Goal: Communication & Community: Answer question/provide support

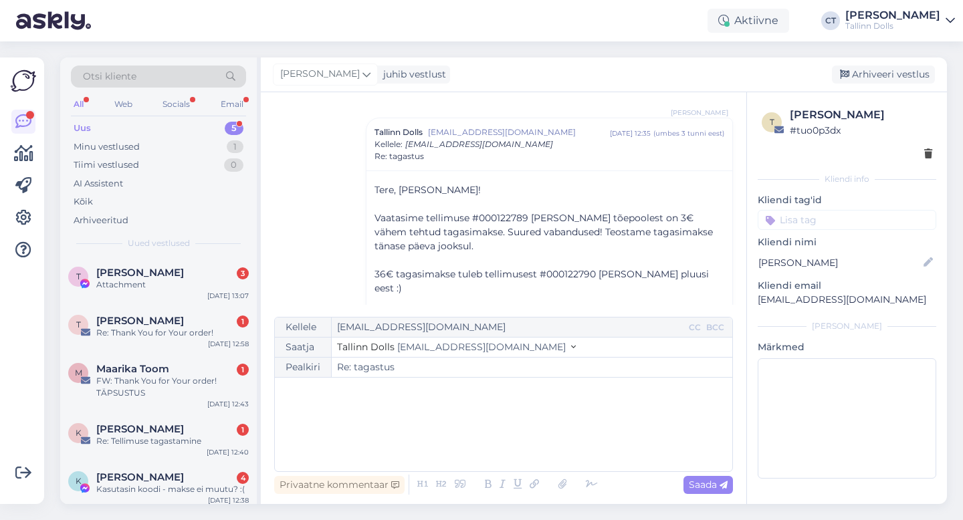
scroll to position [578, 0]
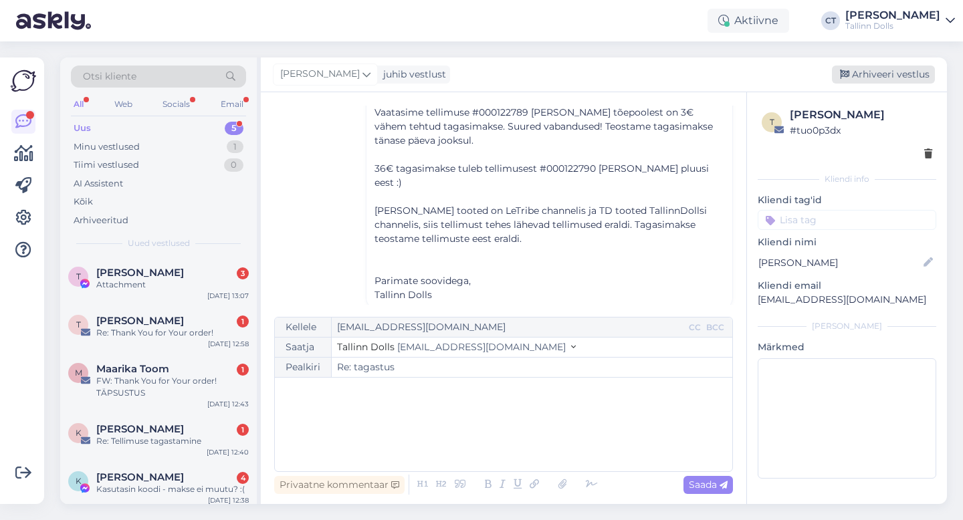
click at [873, 72] on div "Arhiveeri vestlus" at bounding box center [883, 75] width 103 height 18
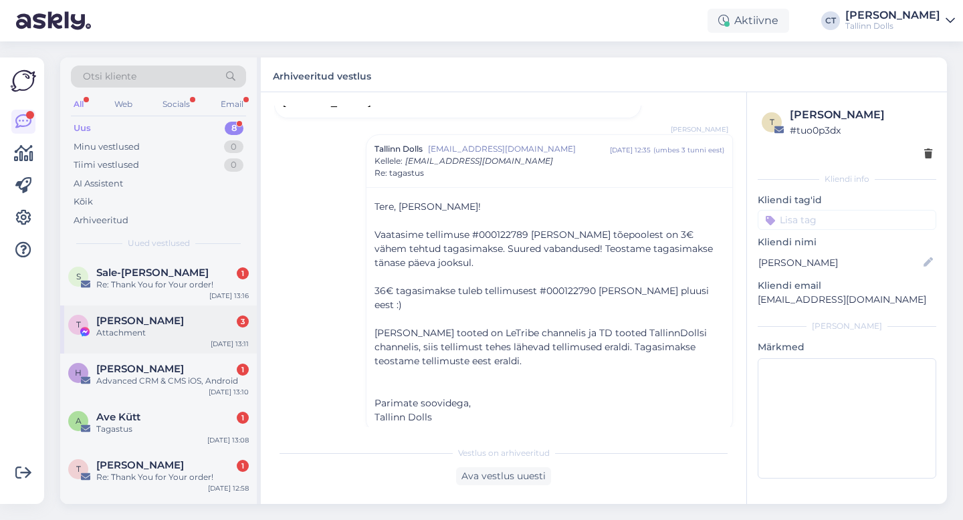
scroll to position [50, 0]
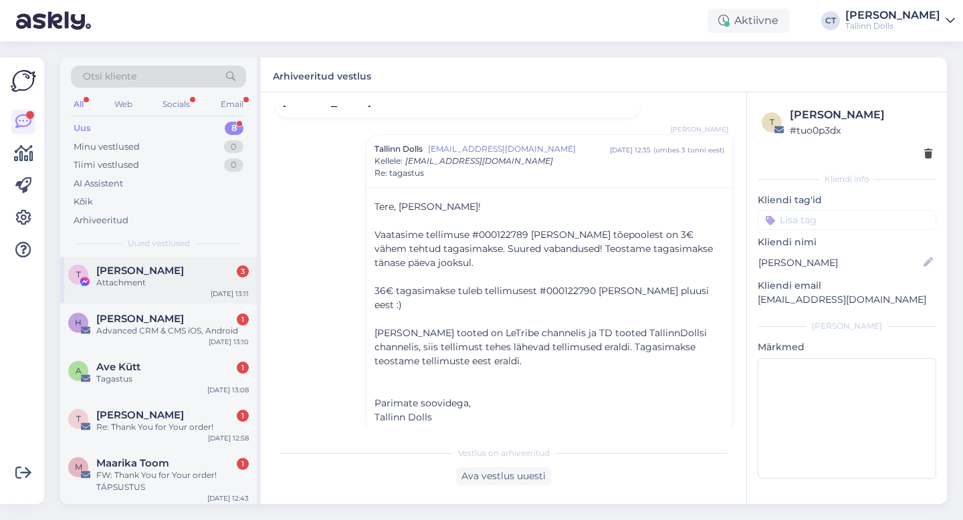
click at [158, 319] on span "[PERSON_NAME]" at bounding box center [140, 319] width 88 height 12
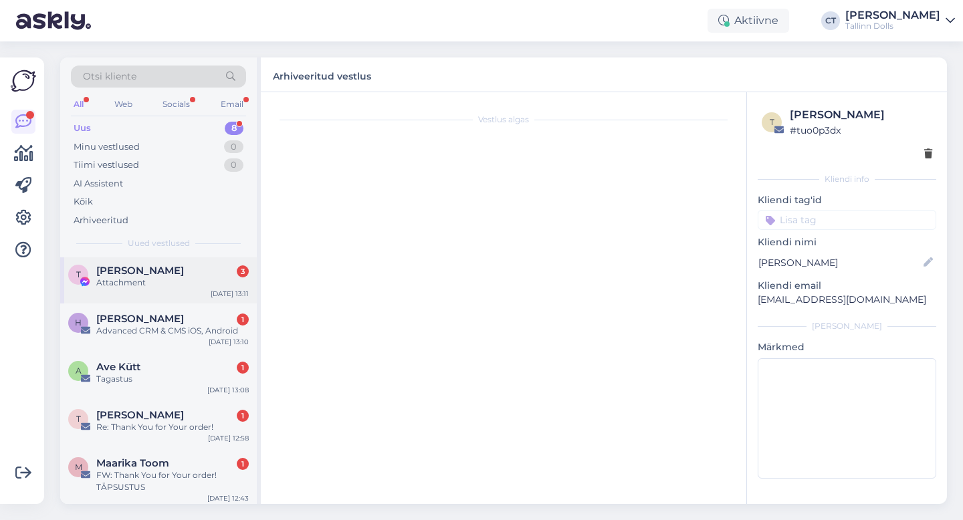
scroll to position [0, 0]
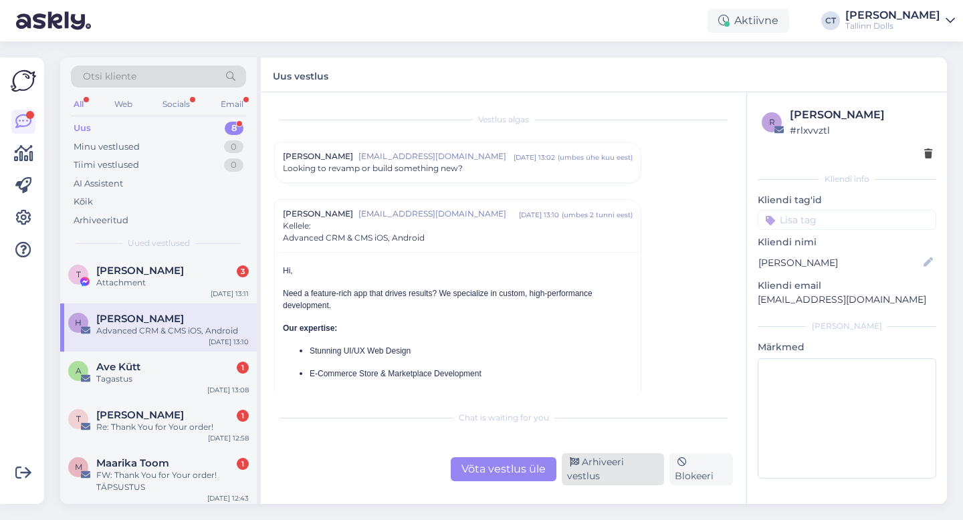
click at [611, 467] on div "Arhiveeri vestlus" at bounding box center [613, 469] width 102 height 32
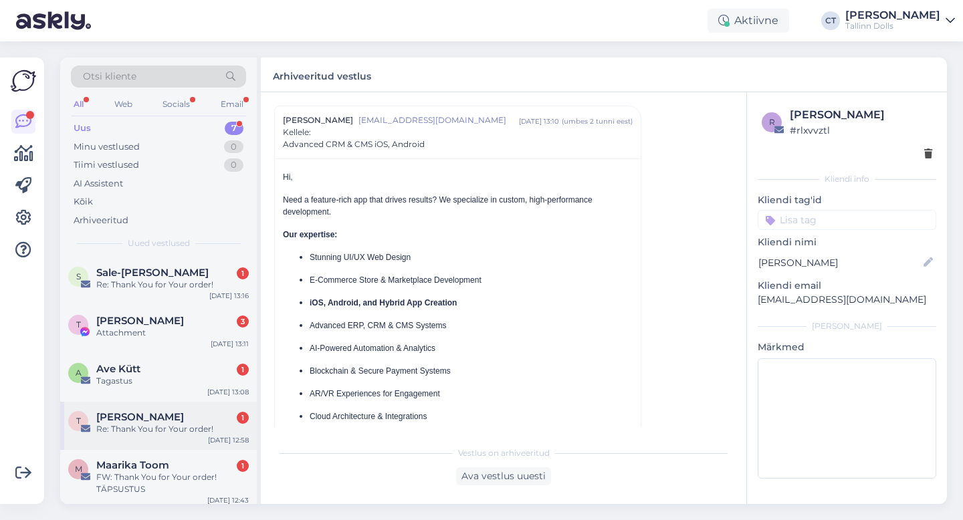
scroll to position [102, 0]
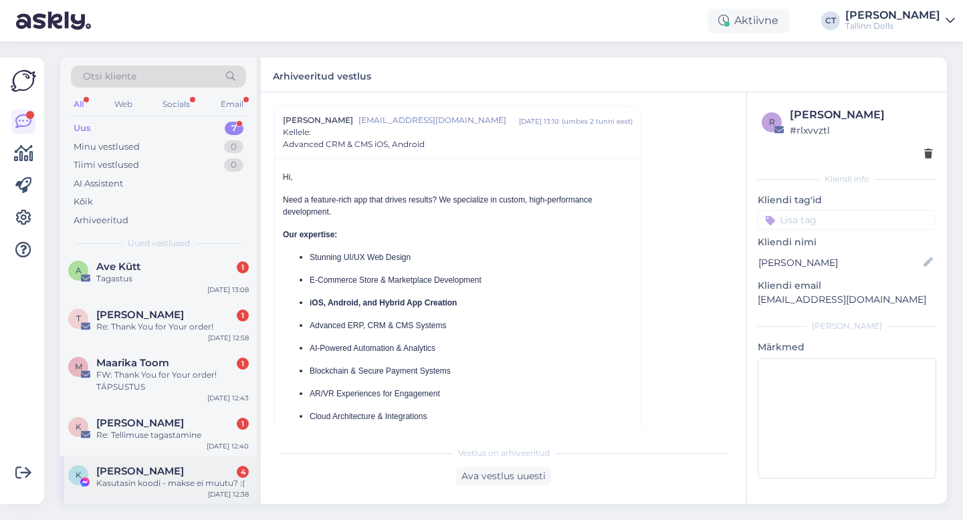
click at [182, 482] on div "Kasutasin koodi - makse ei muutu? :(" at bounding box center [172, 483] width 152 height 12
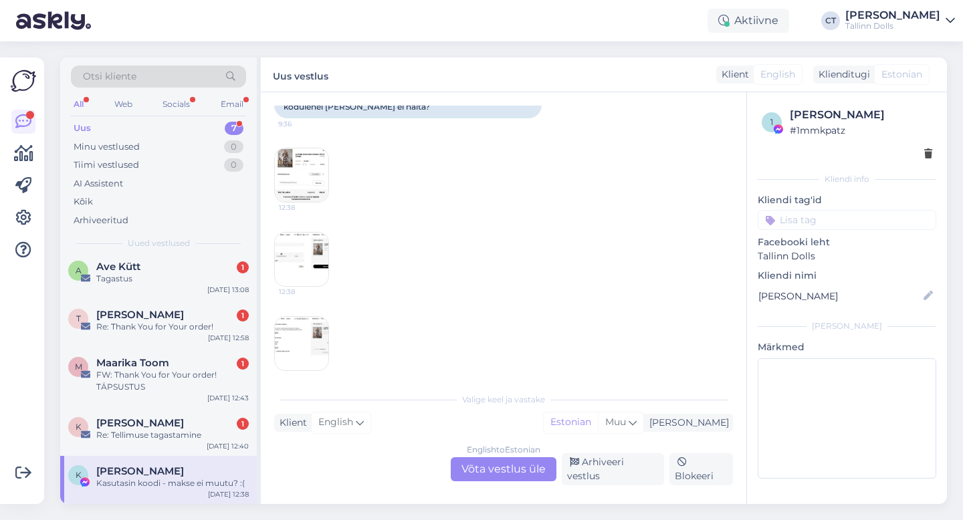
scroll to position [215, 0]
click at [291, 189] on img at bounding box center [301, 177] width 53 height 53
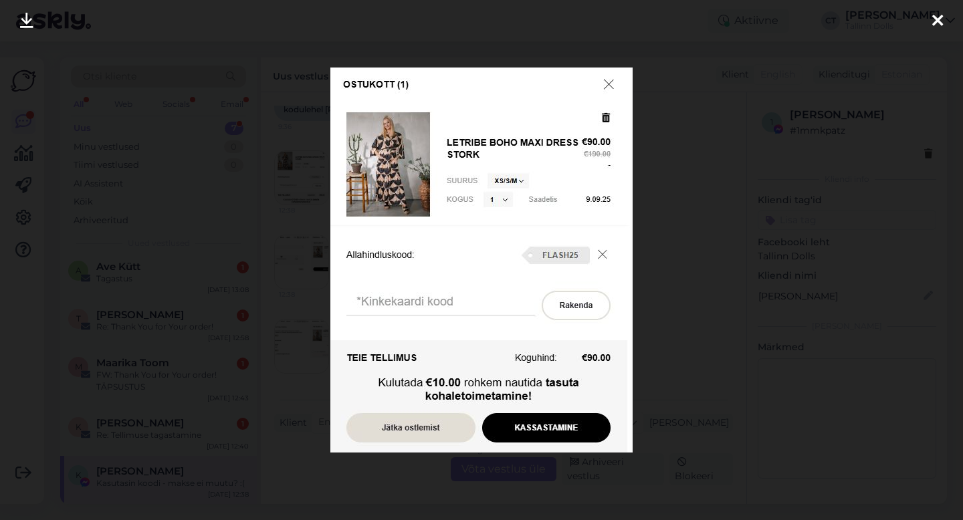
click at [935, 19] on icon at bounding box center [937, 21] width 11 height 17
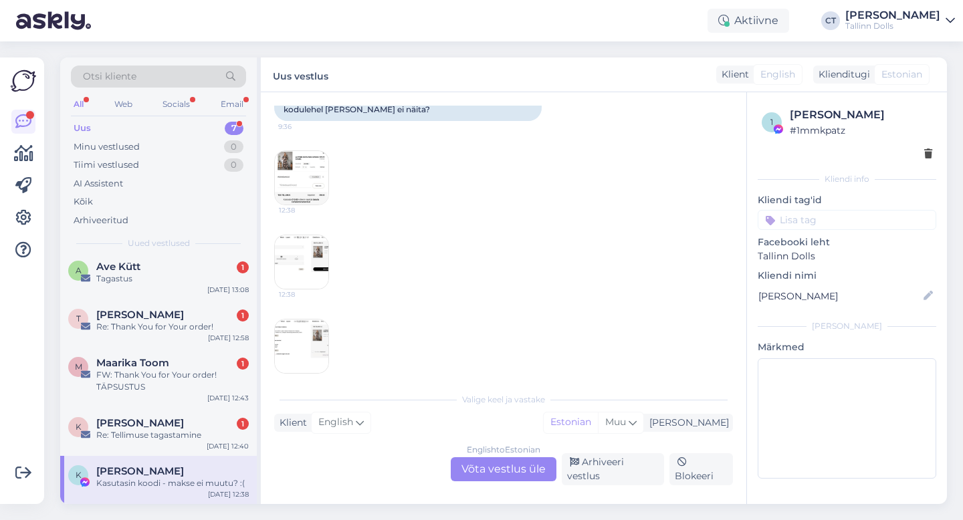
click at [501, 476] on div "English to Estonian Võta vestlus üle" at bounding box center [504, 469] width 106 height 24
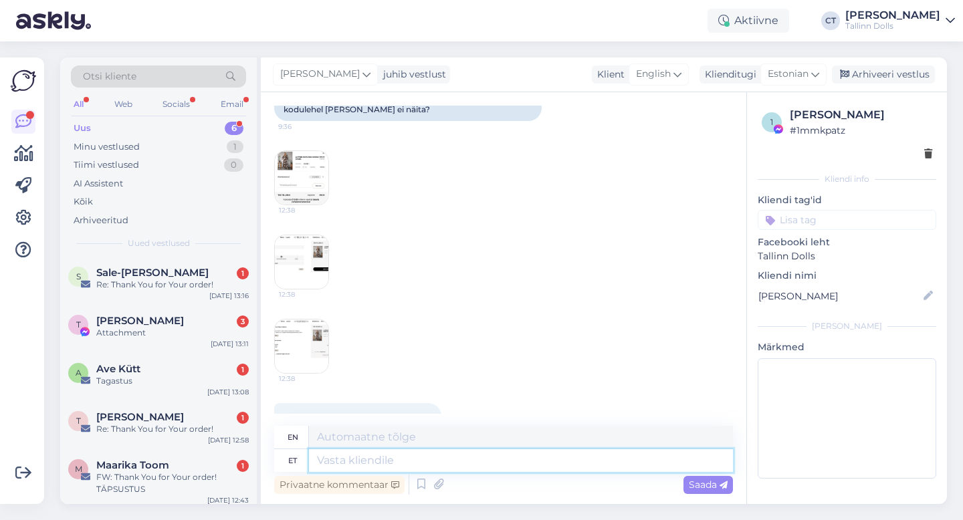
click at [508, 466] on textarea at bounding box center [521, 460] width 424 height 23
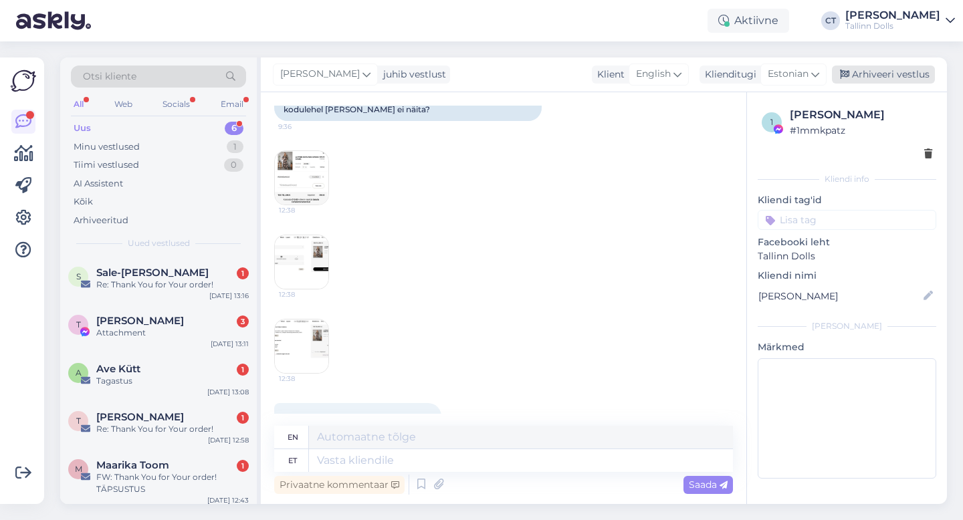
click at [898, 71] on div "Arhiveeri vestlus" at bounding box center [883, 75] width 103 height 18
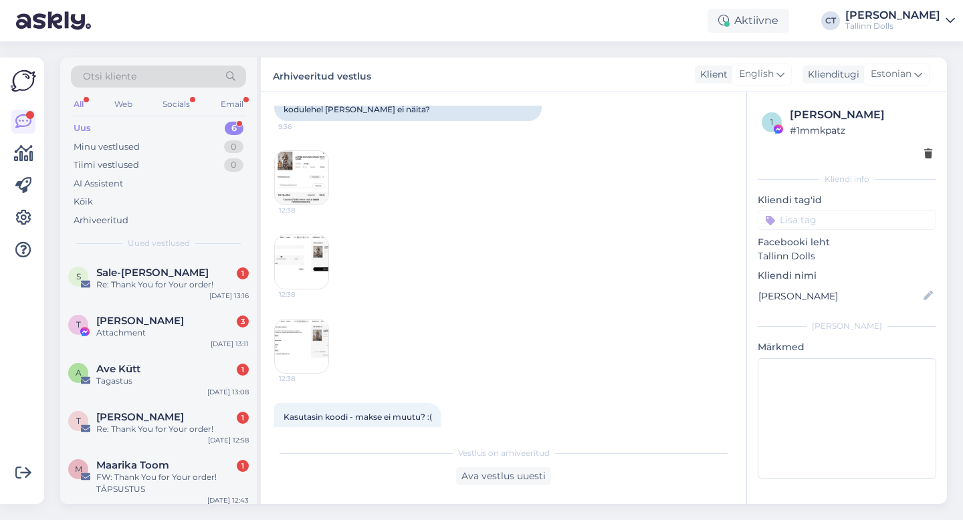
scroll to position [54, 0]
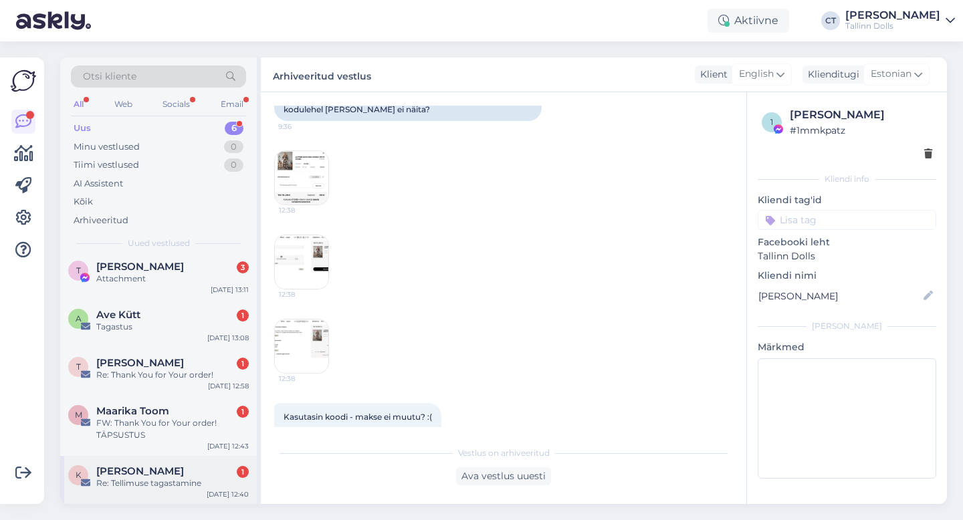
click at [183, 485] on div "Re: Tellimuse tagastamine" at bounding box center [172, 483] width 152 height 12
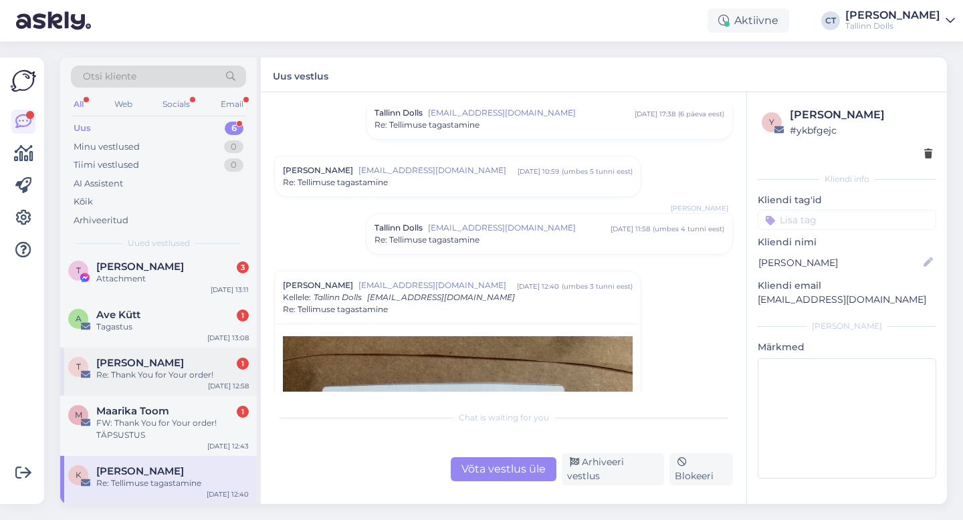
scroll to position [37, 0]
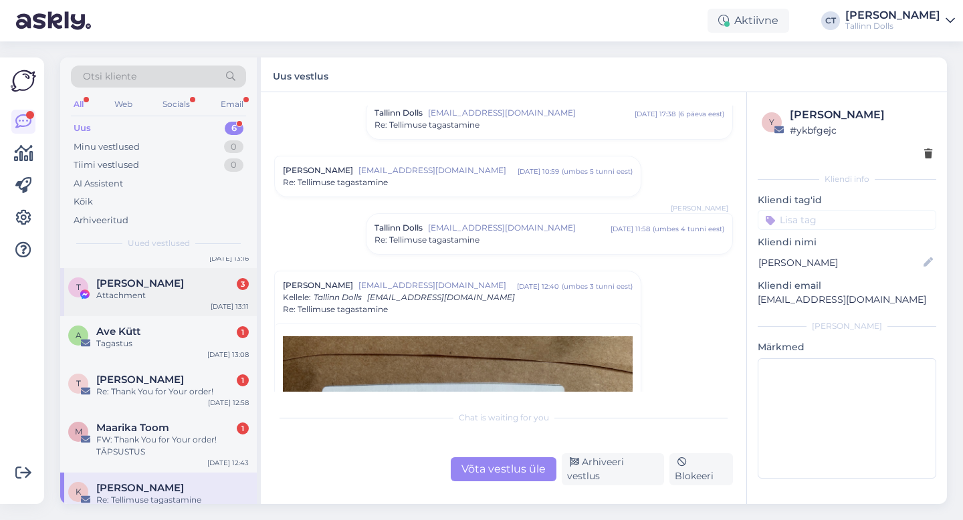
click at [191, 284] on div "[PERSON_NAME] 3" at bounding box center [172, 284] width 152 height 12
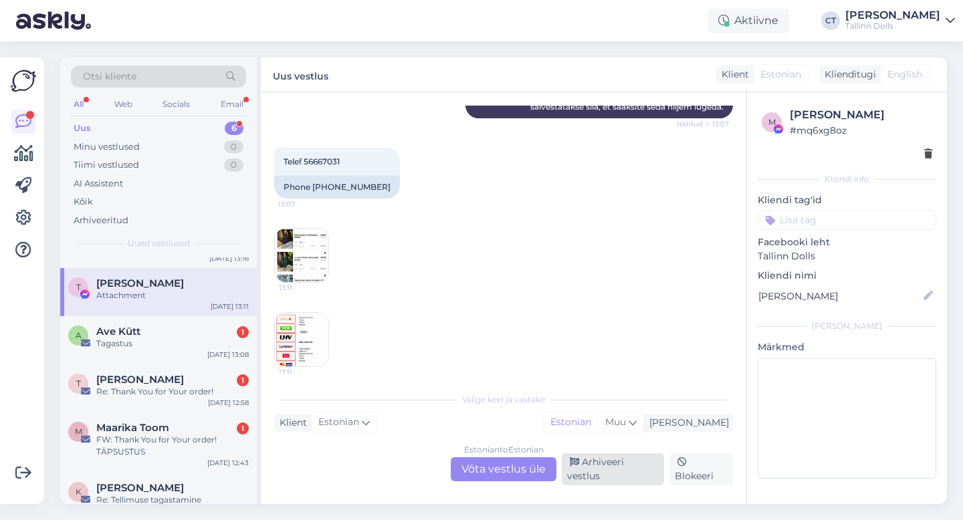
click at [637, 474] on div "Arhiveeri vestlus" at bounding box center [613, 469] width 102 height 32
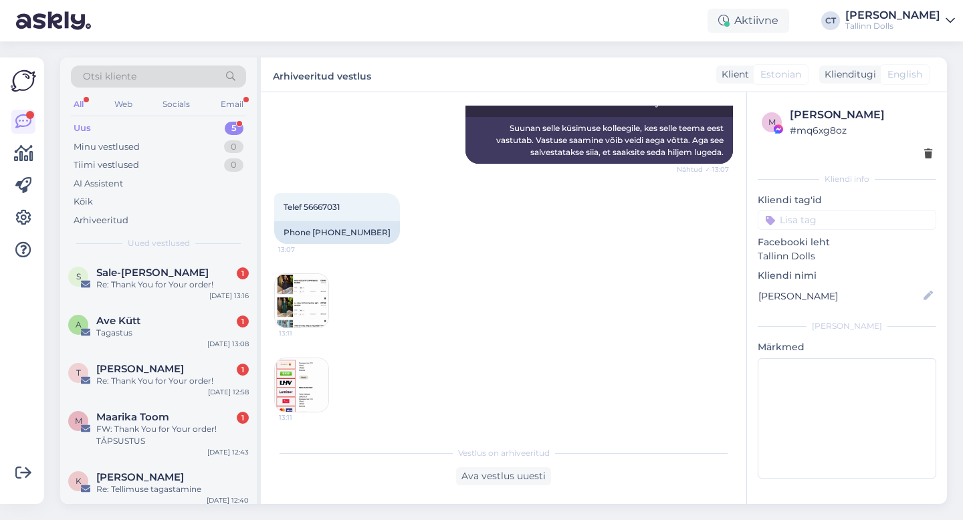
scroll to position [6, 0]
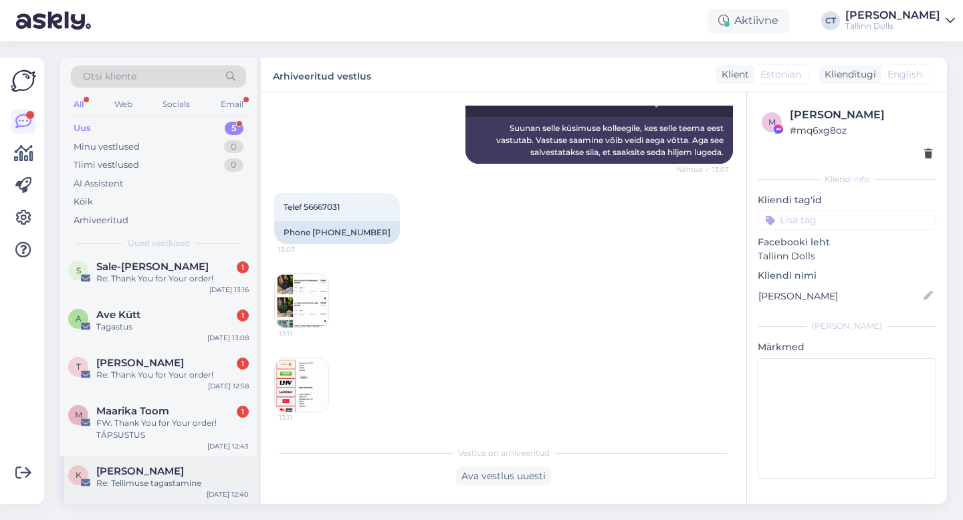
click at [169, 483] on div "Re: Tellimuse tagastamine" at bounding box center [172, 483] width 152 height 12
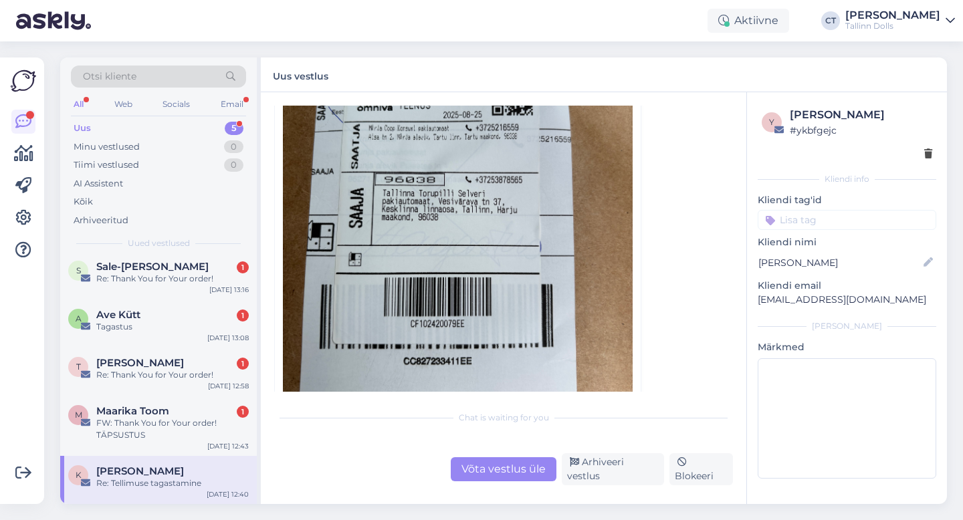
scroll to position [720, 0]
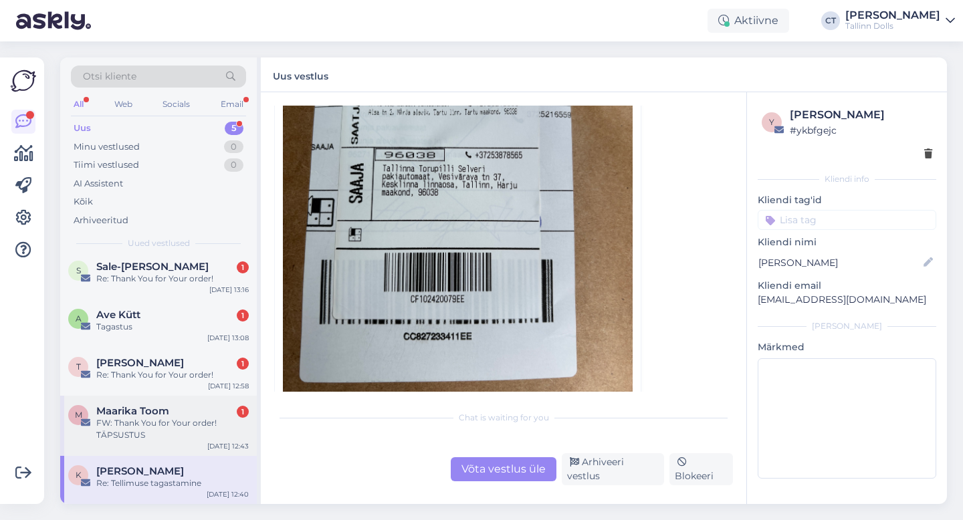
click at [142, 420] on div "FW: Thank You for Your order! TÄPSUSTUS" at bounding box center [172, 429] width 152 height 24
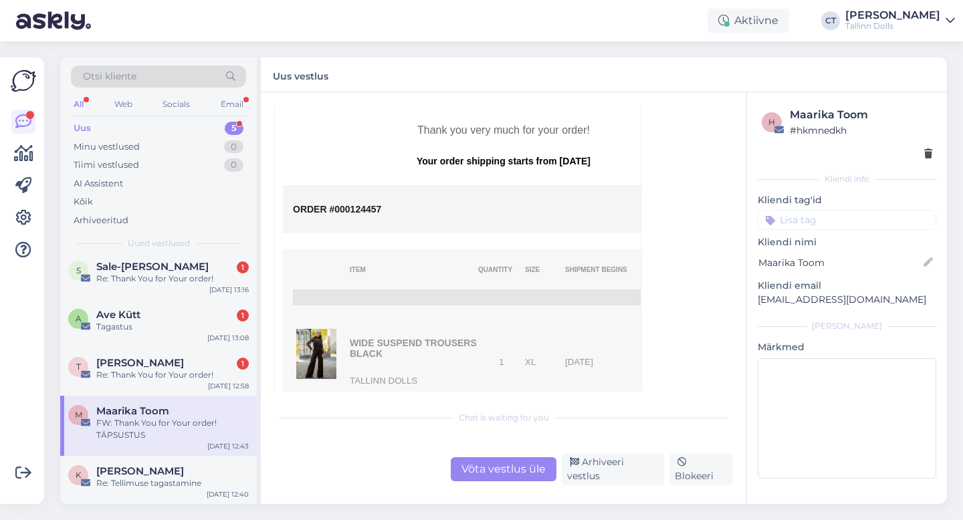
scroll to position [493, 0]
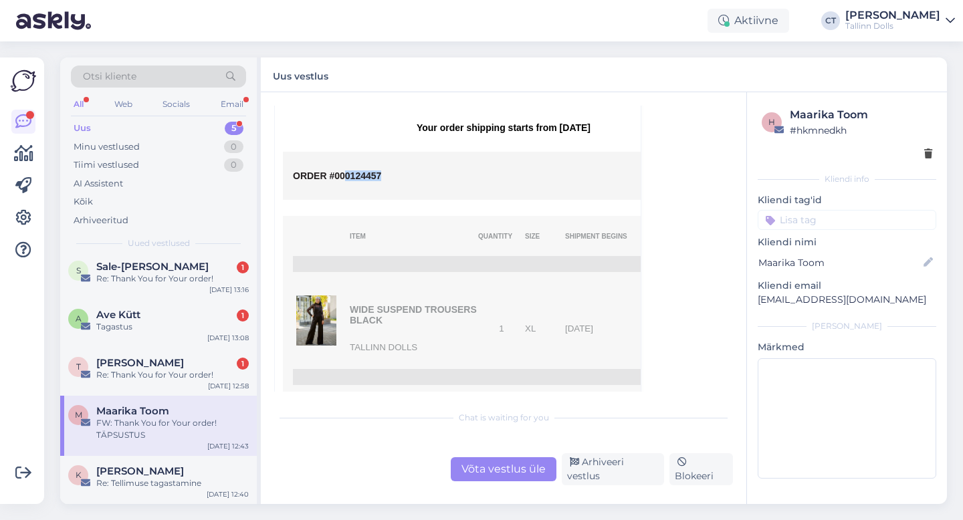
drag, startPoint x: 386, startPoint y: 161, endPoint x: 345, endPoint y: 158, distance: 40.9
click at [345, 171] on p "ORDER #000124457" at bounding box center [503, 176] width 421 height 11
copy span "0124457"
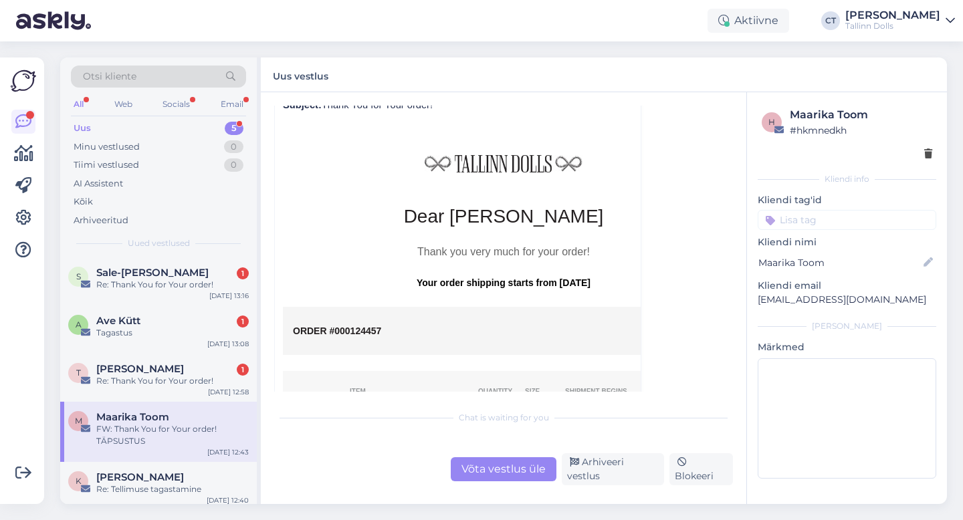
scroll to position [382, 0]
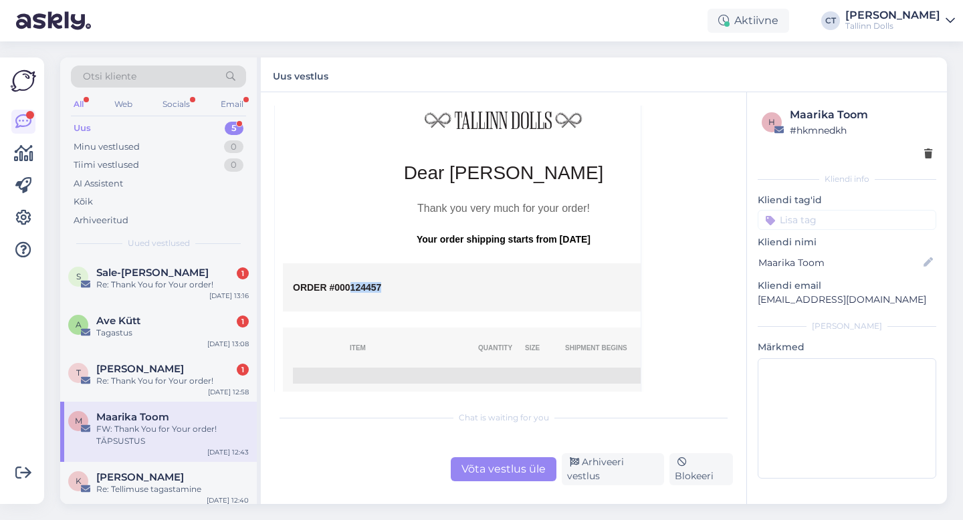
drag, startPoint x: 382, startPoint y: 270, endPoint x: 348, endPoint y: 269, distance: 34.8
click at [348, 282] on p "ORDER #000124457" at bounding box center [503, 287] width 421 height 11
copy span "124457"
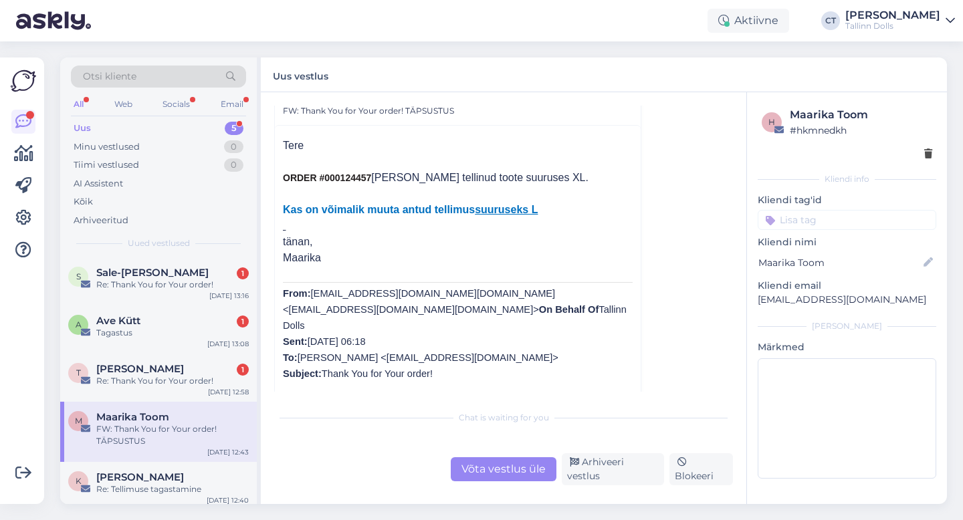
scroll to position [24, 0]
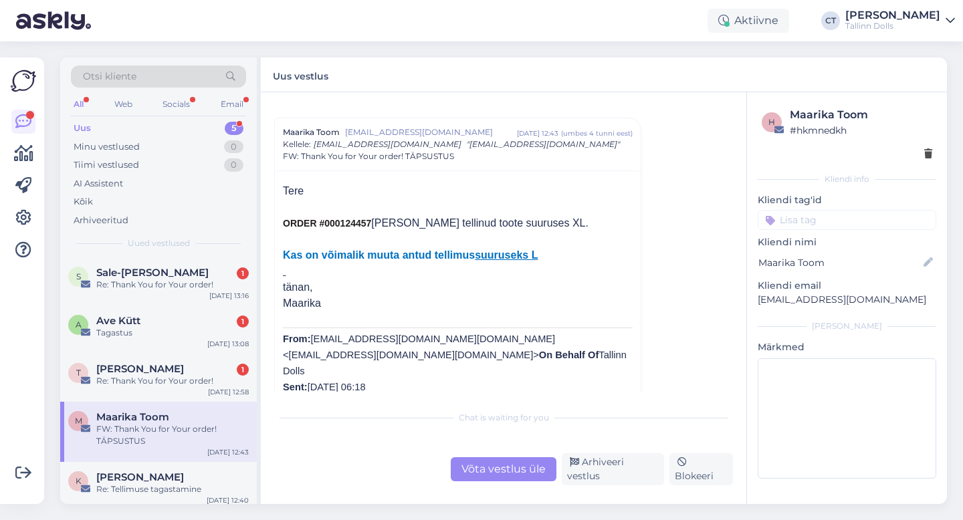
click at [493, 473] on div "Võta vestlus üle" at bounding box center [504, 469] width 106 height 24
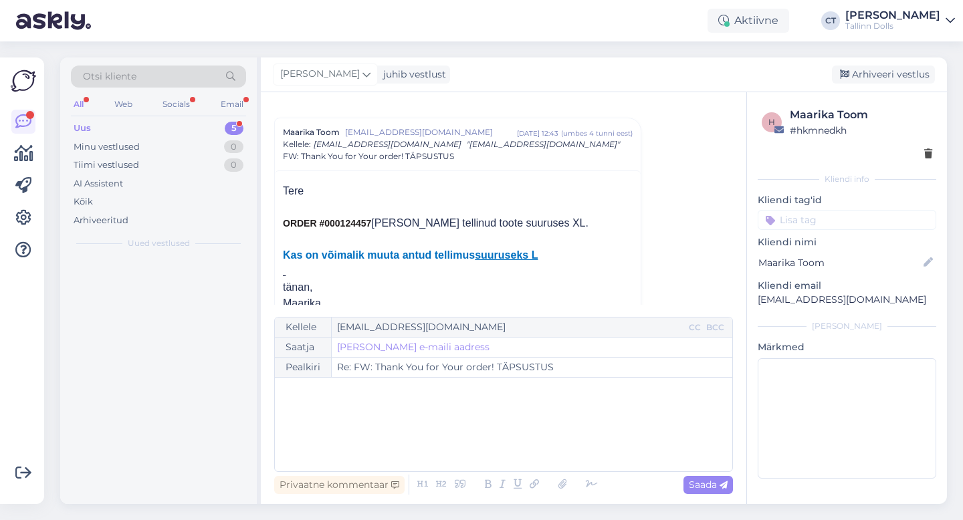
scroll to position [36, 0]
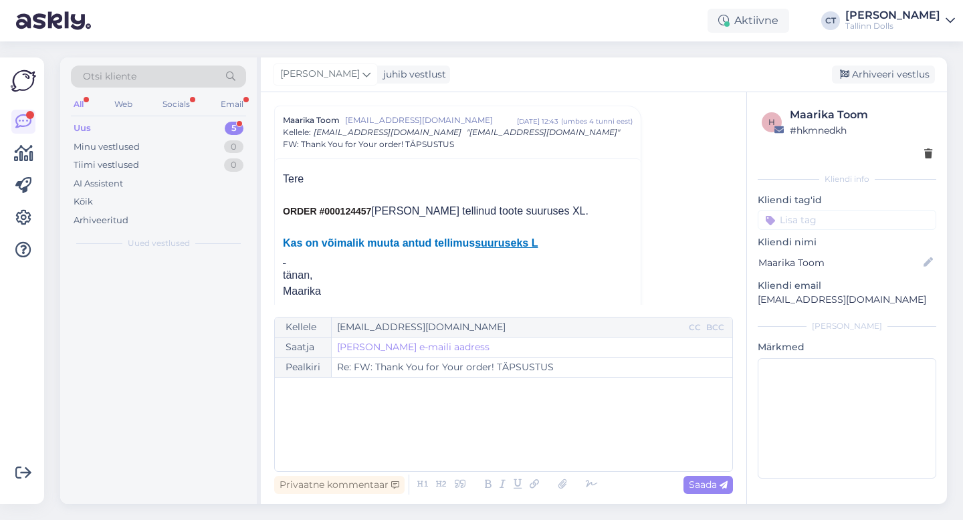
click at [492, 445] on div "﻿" at bounding box center [504, 424] width 444 height 80
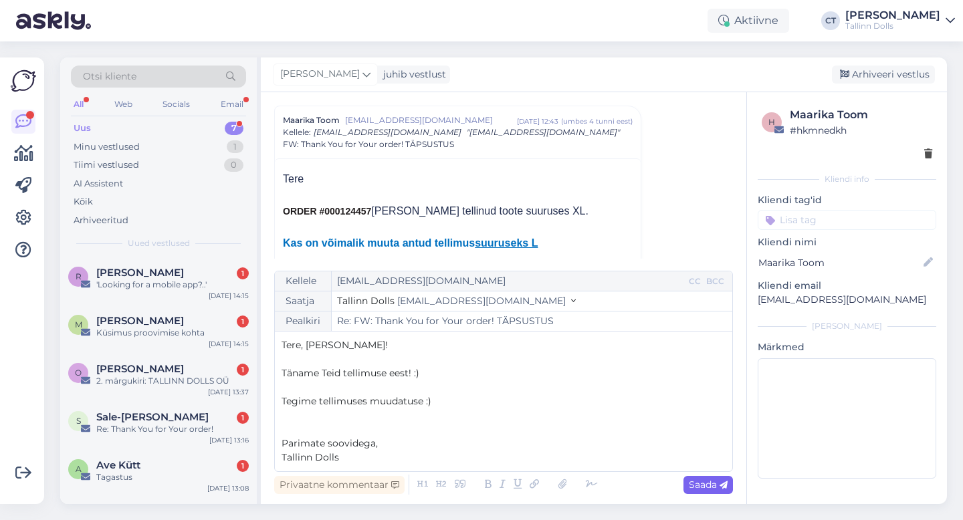
click at [692, 486] on span "Saada" at bounding box center [708, 485] width 39 height 12
type input "Re: Re: FW: Thank You for Your order! TÄPSUSTUS"
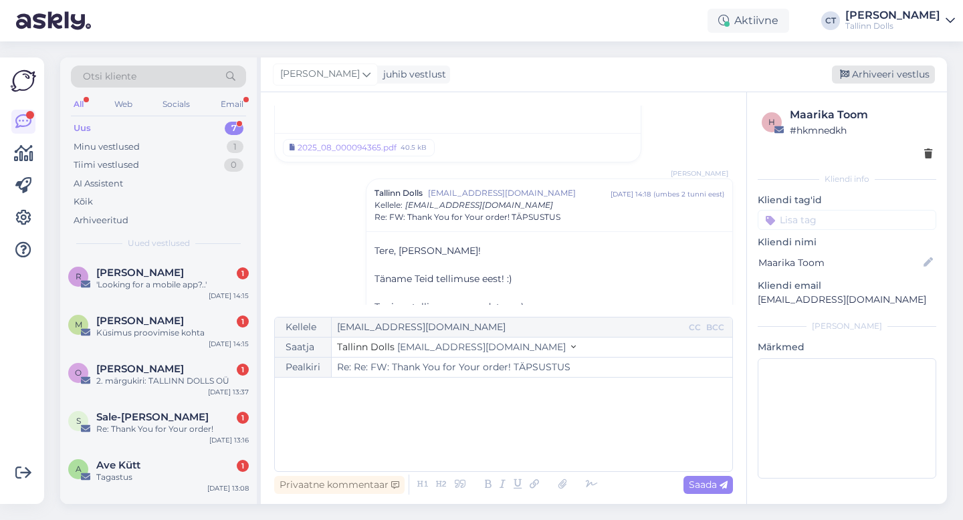
click at [874, 74] on div "Arhiveeri vestlus" at bounding box center [883, 75] width 103 height 18
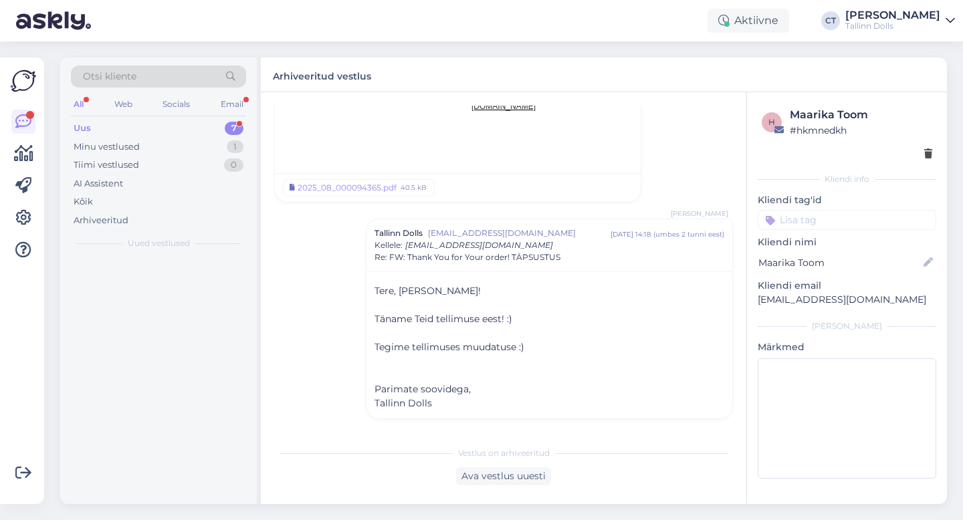
scroll to position [1153, 0]
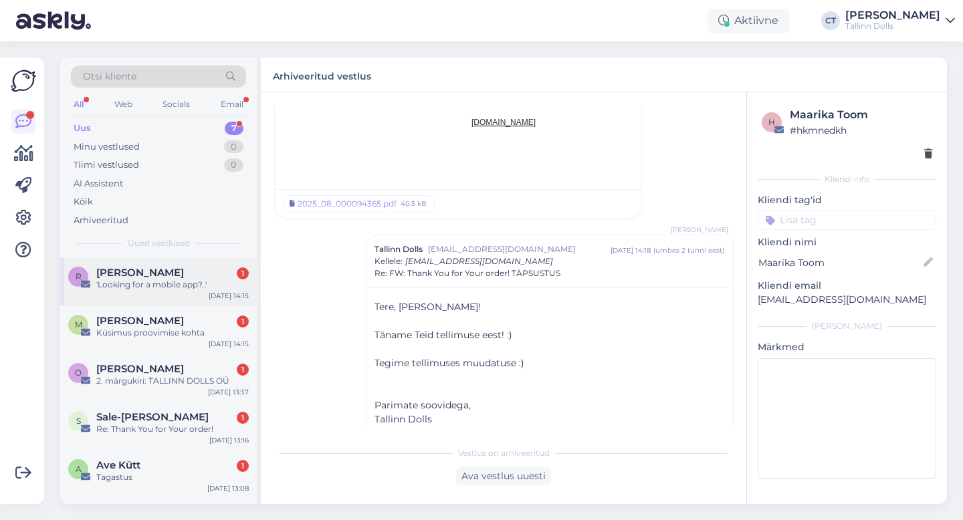
click at [159, 277] on div "[PERSON_NAME] 1" at bounding box center [172, 273] width 152 height 12
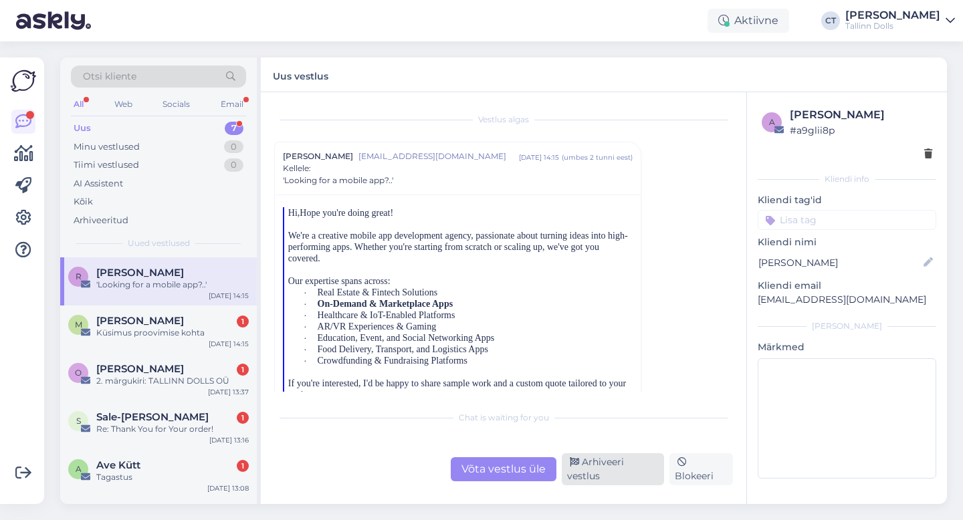
click at [650, 479] on div "Arhiveeri vestlus" at bounding box center [613, 469] width 102 height 32
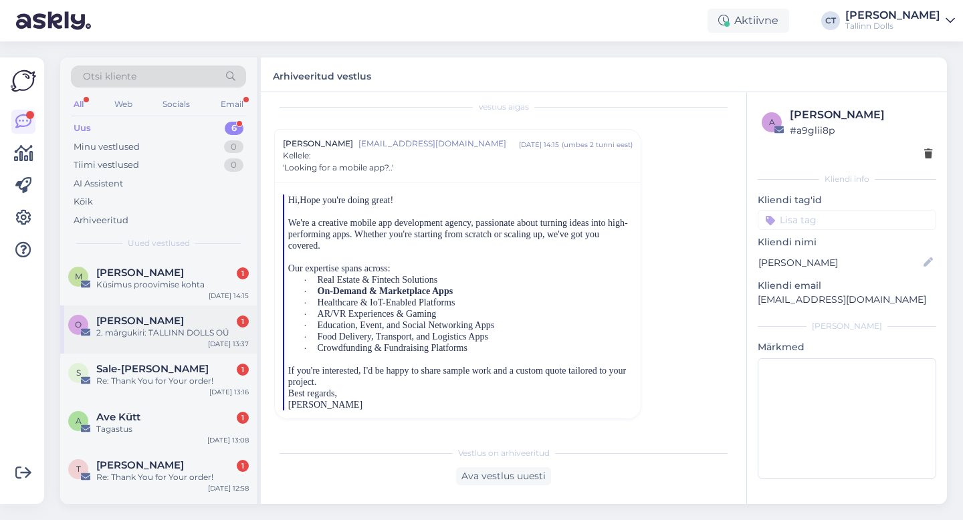
click at [183, 340] on div "O Omniva Noreply 1 2. märgukiri: TALLINN DOLLS OÜ [DATE] 13:37" at bounding box center [158, 330] width 197 height 48
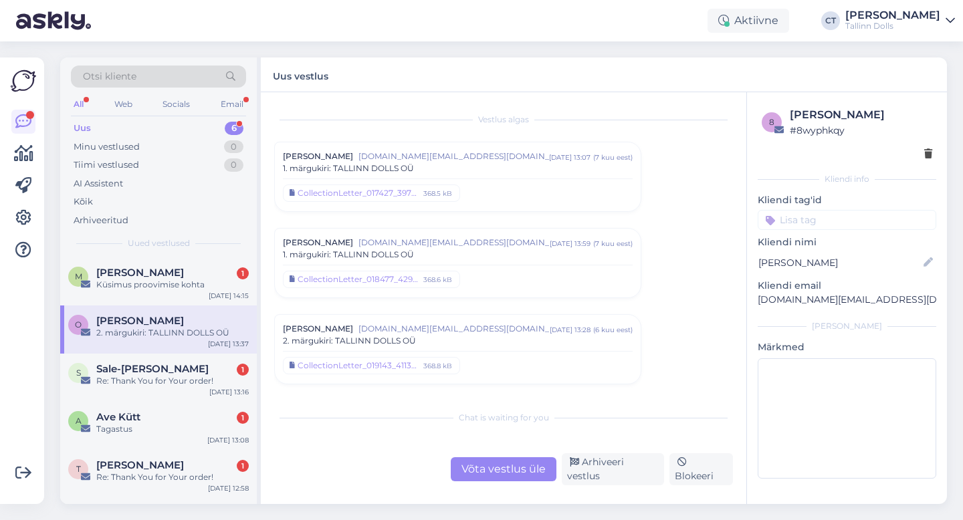
scroll to position [2286, 0]
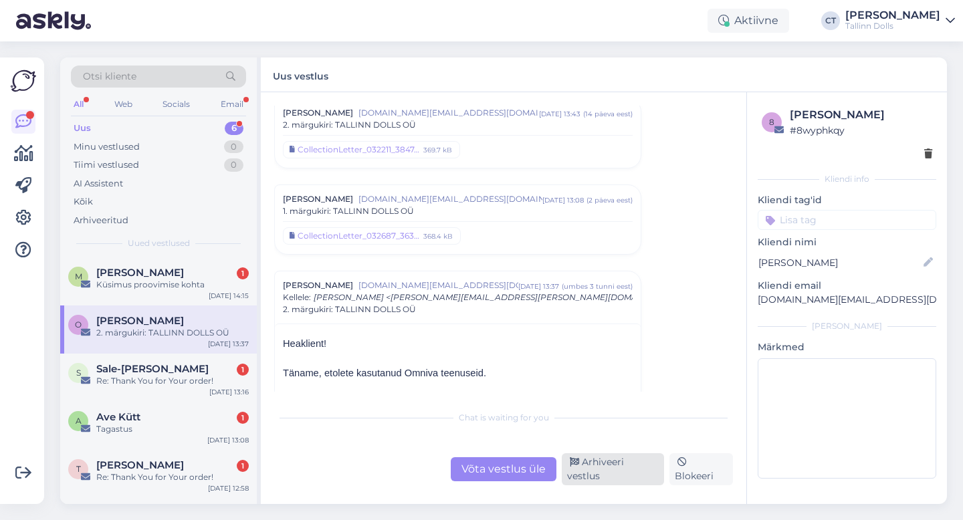
click at [647, 477] on div "Arhiveeri vestlus" at bounding box center [613, 469] width 102 height 32
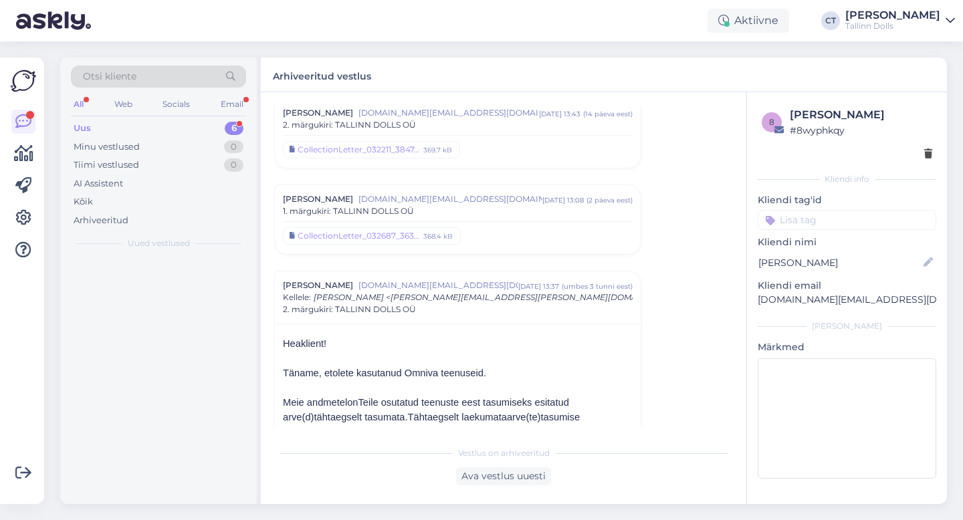
scroll to position [2451, 0]
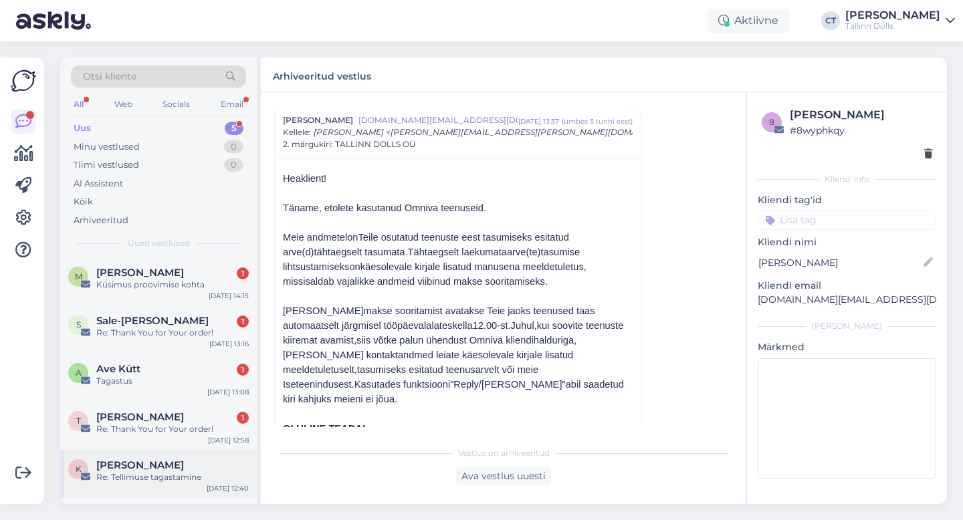
click at [157, 465] on span "[PERSON_NAME]" at bounding box center [140, 465] width 88 height 12
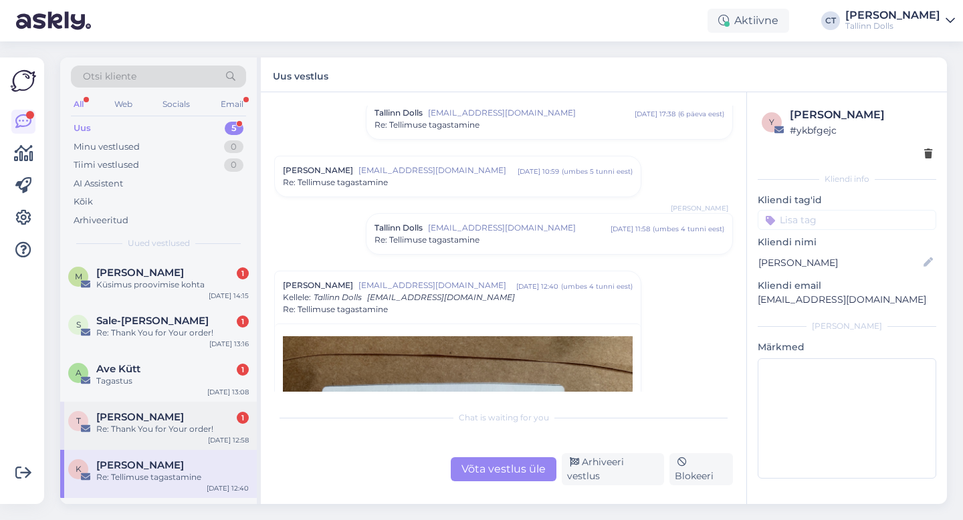
click at [183, 419] on div "Terje Eipre 1" at bounding box center [172, 417] width 152 height 12
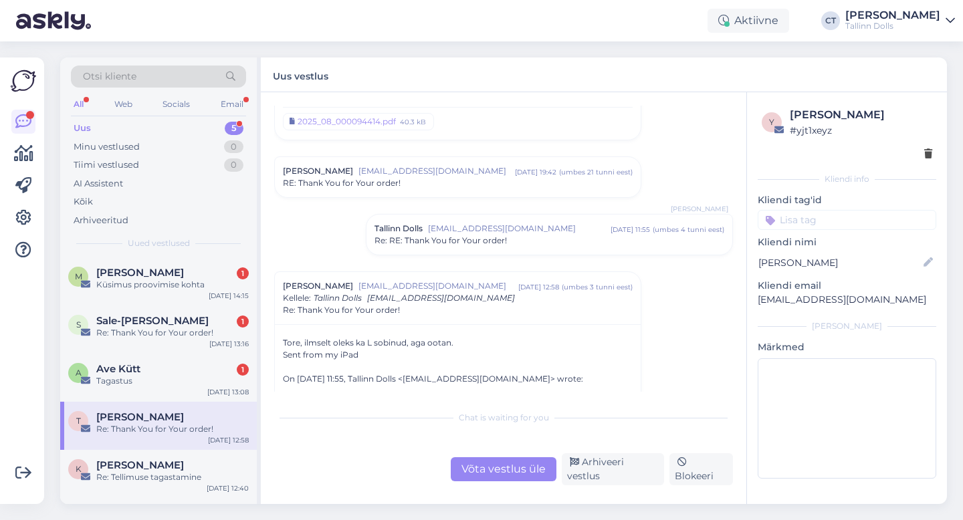
scroll to position [82, 0]
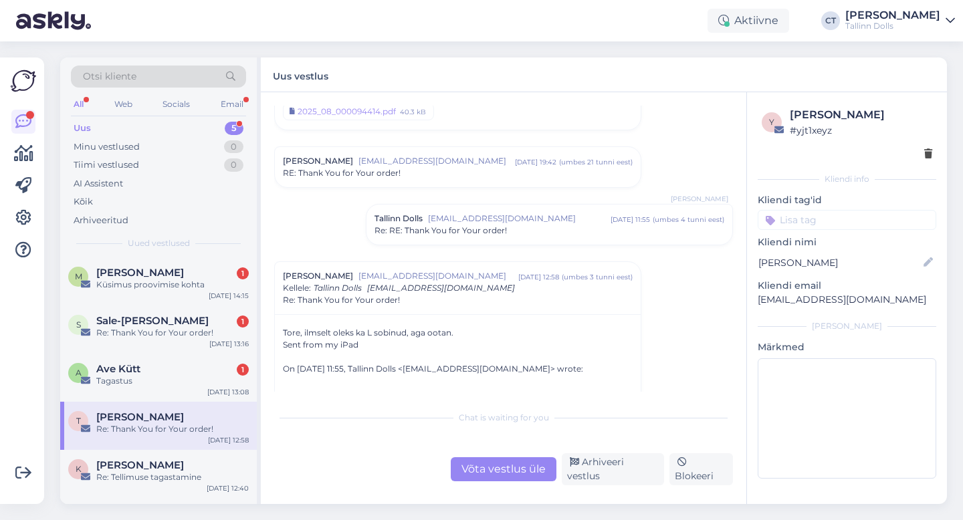
click at [473, 223] on span "[EMAIL_ADDRESS][DOMAIN_NAME]" at bounding box center [519, 219] width 183 height 12
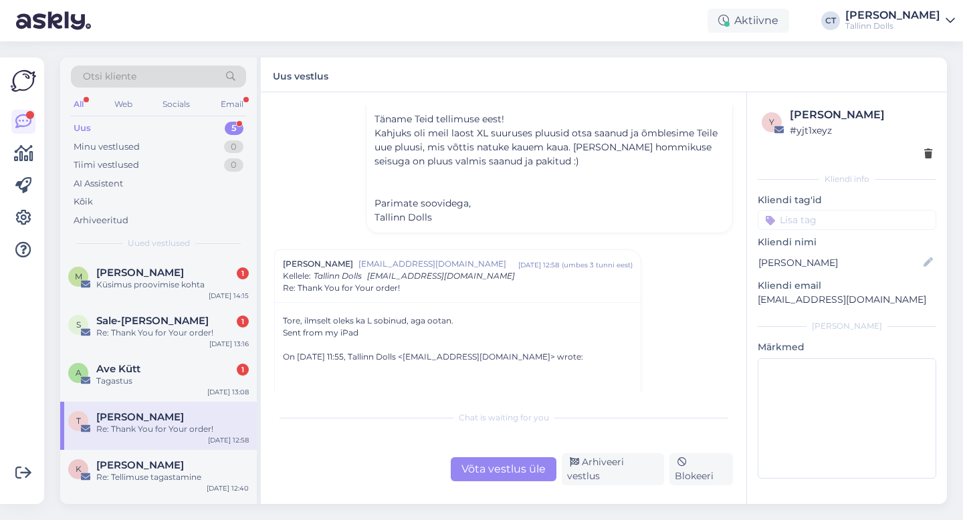
scroll to position [313, 0]
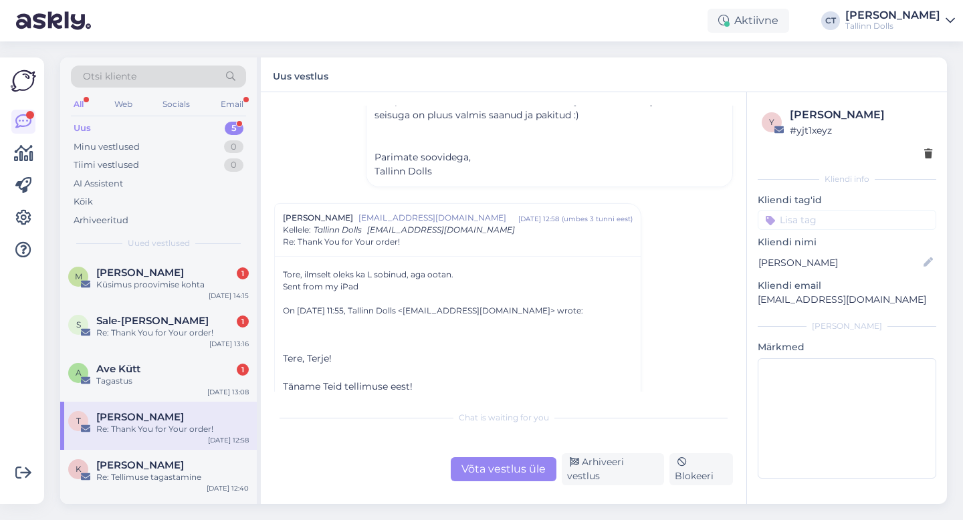
click at [601, 483] on div "Võta vestlus üle Arhiveeri vestlus Blokeeri" at bounding box center [503, 469] width 459 height 32
click at [601, 472] on div "Arhiveeri vestlus" at bounding box center [613, 469] width 102 height 32
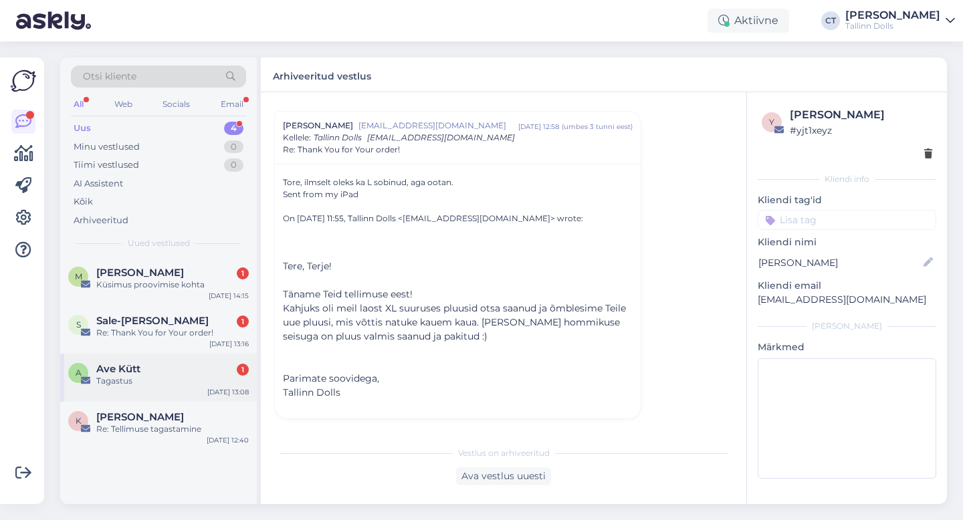
click at [168, 364] on div "Ave Kütt 1" at bounding box center [172, 369] width 152 height 12
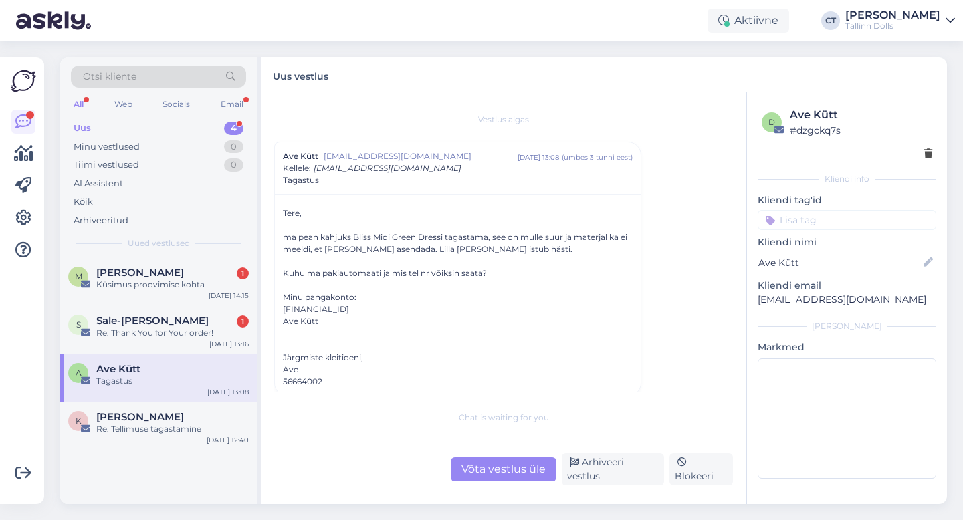
scroll to position [5, 0]
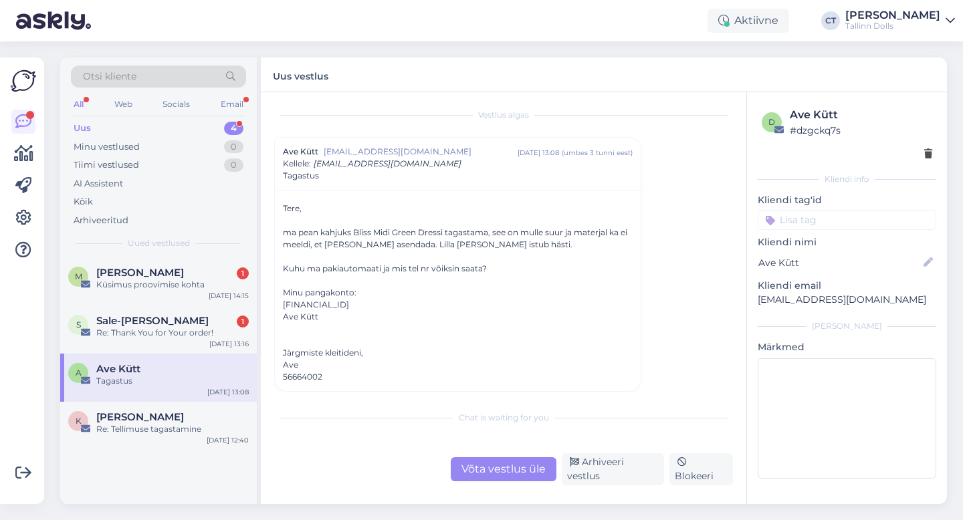
click at [487, 472] on div "Võta vestlus üle" at bounding box center [504, 469] width 106 height 24
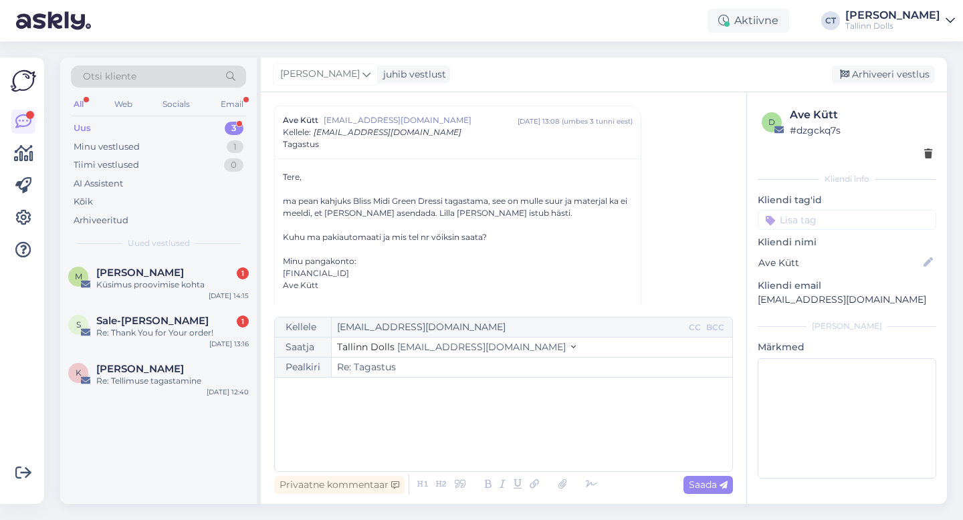
click at [479, 450] on div "﻿" at bounding box center [504, 424] width 444 height 80
click at [372, 416] on div "﻿" at bounding box center [504, 424] width 444 height 80
paste div
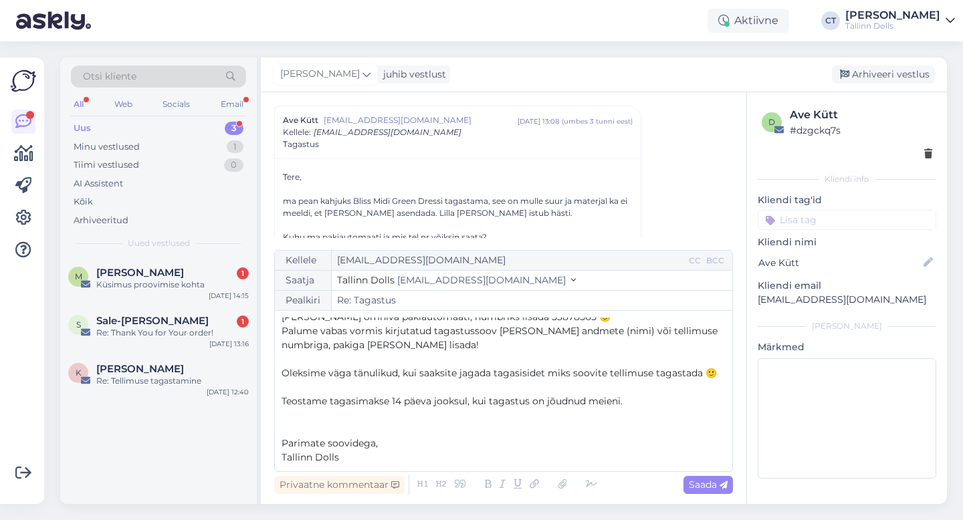
scroll to position [0, 0]
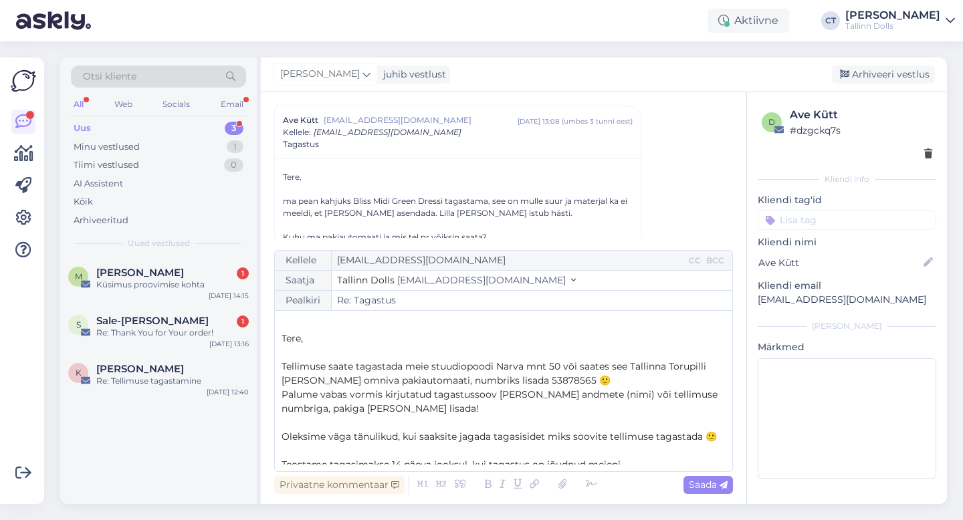
click at [282, 336] on span "Tere," at bounding box center [292, 338] width 21 height 12
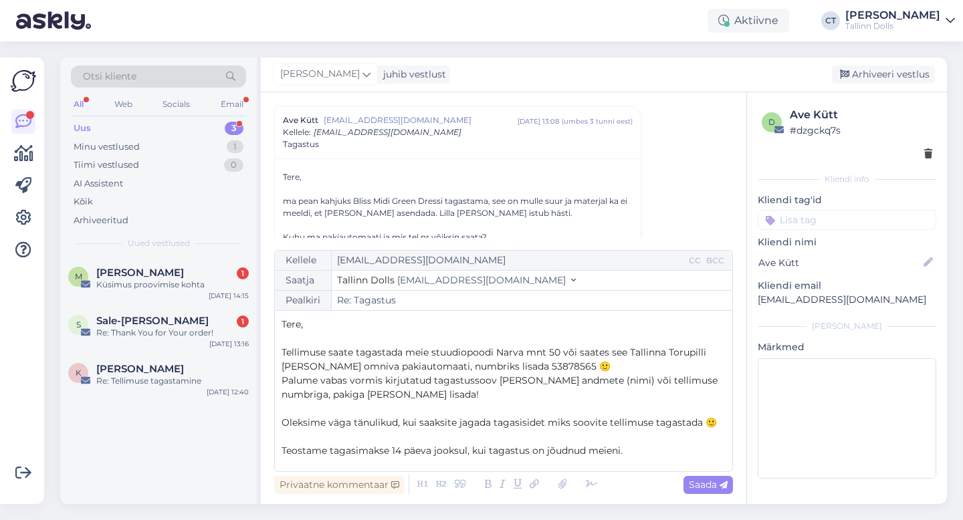
click at [351, 318] on p "Tere," at bounding box center [504, 325] width 444 height 14
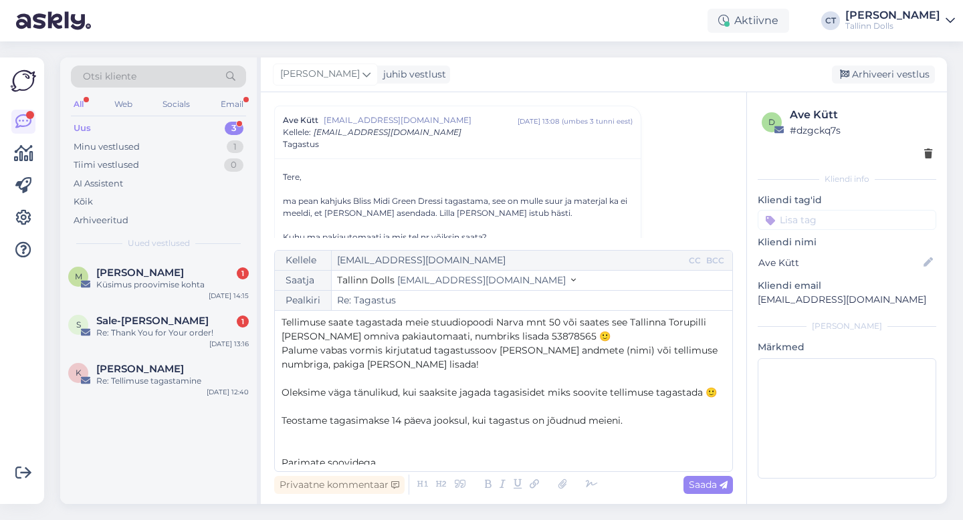
scroll to position [78, 0]
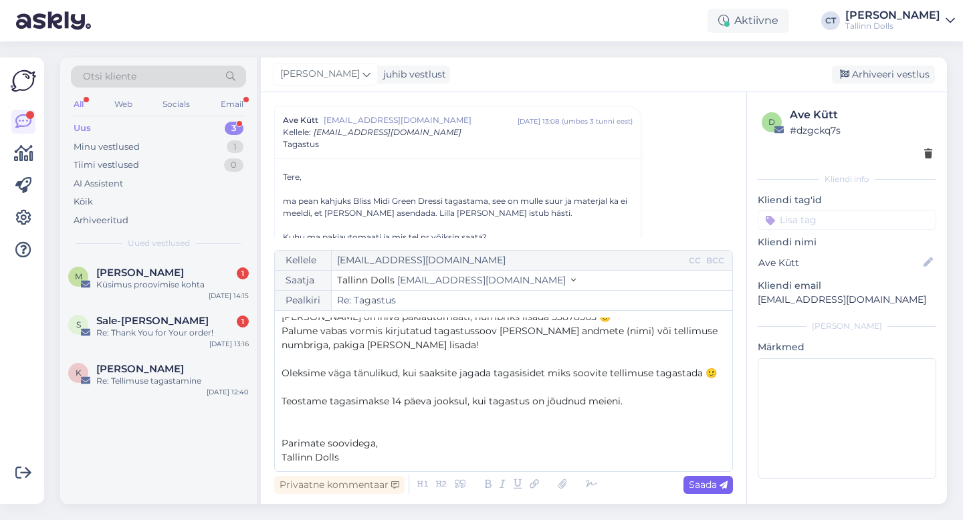
click at [711, 489] on span "Saada" at bounding box center [708, 485] width 39 height 12
type input "Re: Tagastus"
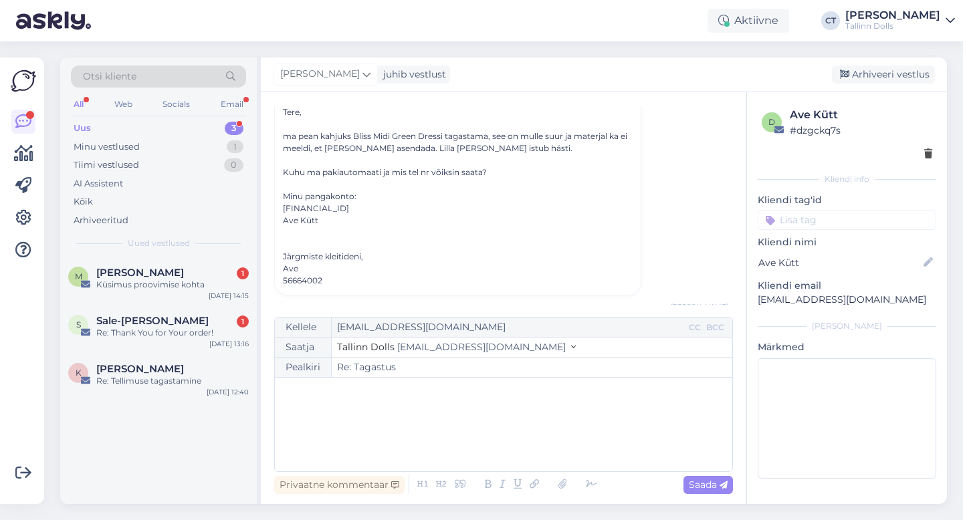
scroll to position [0, 0]
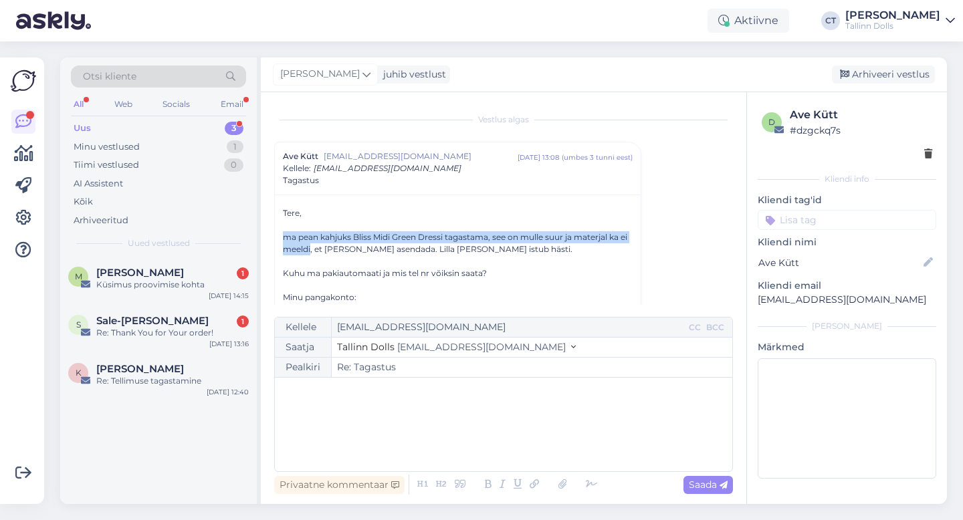
drag, startPoint x: 282, startPoint y: 236, endPoint x: 312, endPoint y: 253, distance: 34.4
click at [312, 253] on div "Tere, ma pean kahjuks Bliss Midi Green Dressi tagastama, see on mulle suur ja m…" at bounding box center [458, 295] width 366 height 201
copy div "ma pean kahjuks Bliss Midi Green Dressi tagastama, see on mulle suur ja materja…"
click at [870, 80] on div "Arhiveeri vestlus" at bounding box center [883, 75] width 103 height 18
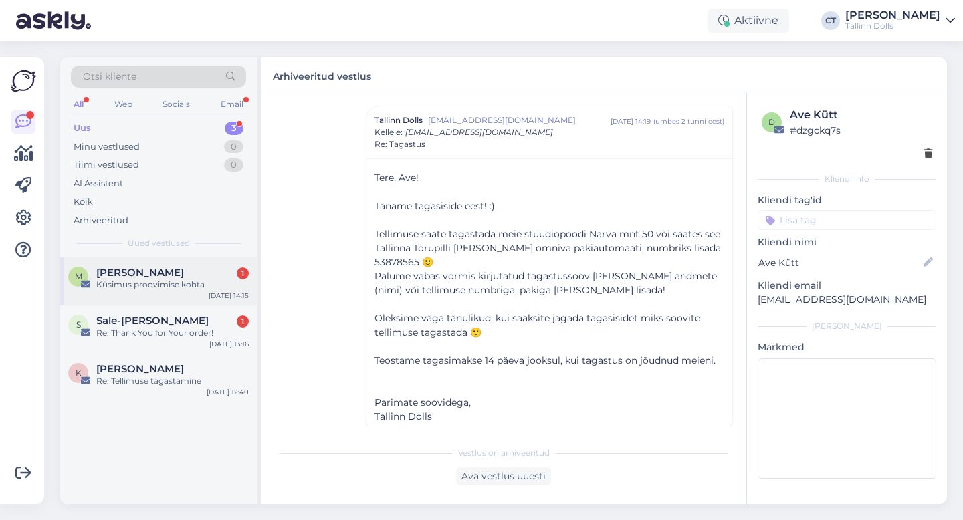
click at [161, 294] on div "M [PERSON_NAME] 1 Küsimus proovimise kohta [DATE] 14:15" at bounding box center [158, 281] width 197 height 48
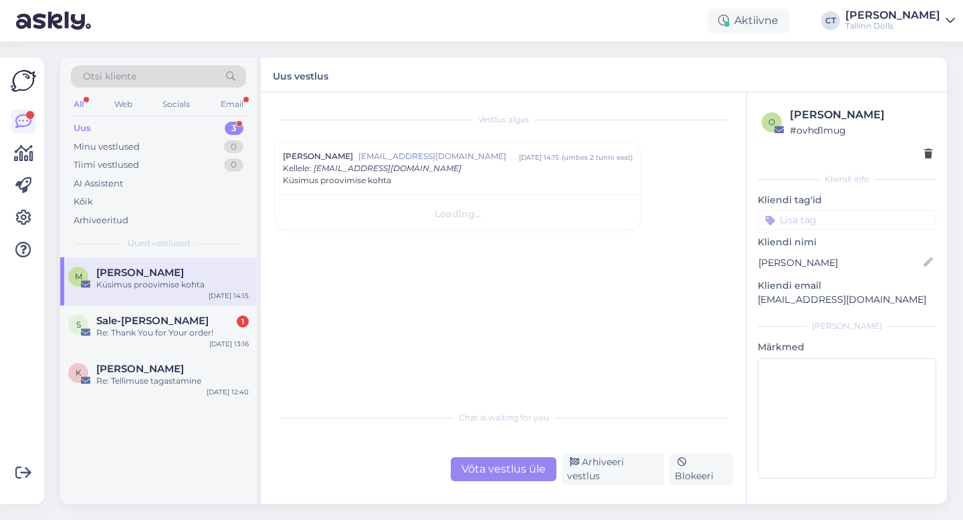
scroll to position [0, 0]
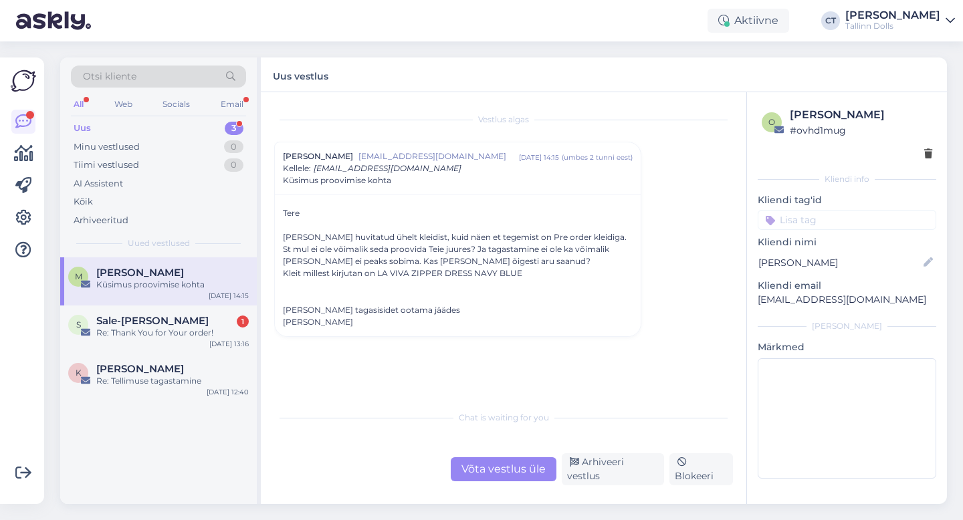
click at [485, 479] on div "Võta vestlus üle" at bounding box center [504, 469] width 106 height 24
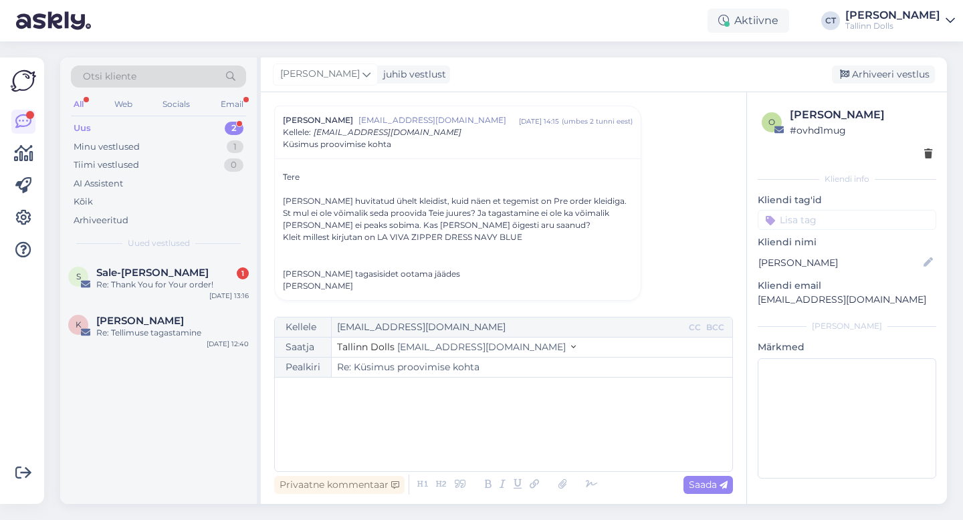
click at [483, 459] on div "﻿" at bounding box center [504, 424] width 444 height 80
click at [286, 450] on span "kahjuks hetkel ei ole võimalik proovida." at bounding box center [373, 447] width 183 height 12
click at [504, 448] on p "Kahjuks hetkel ei ole võimalik proovida." at bounding box center [504, 448] width 444 height 14
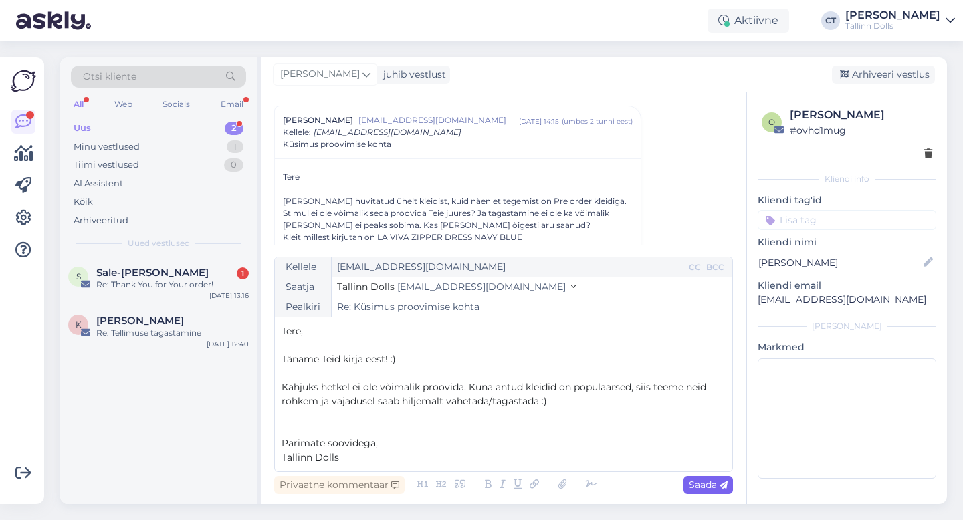
click at [714, 483] on span "Saada" at bounding box center [708, 485] width 39 height 12
type input "Re: Re: Küsimus proovimise kohta"
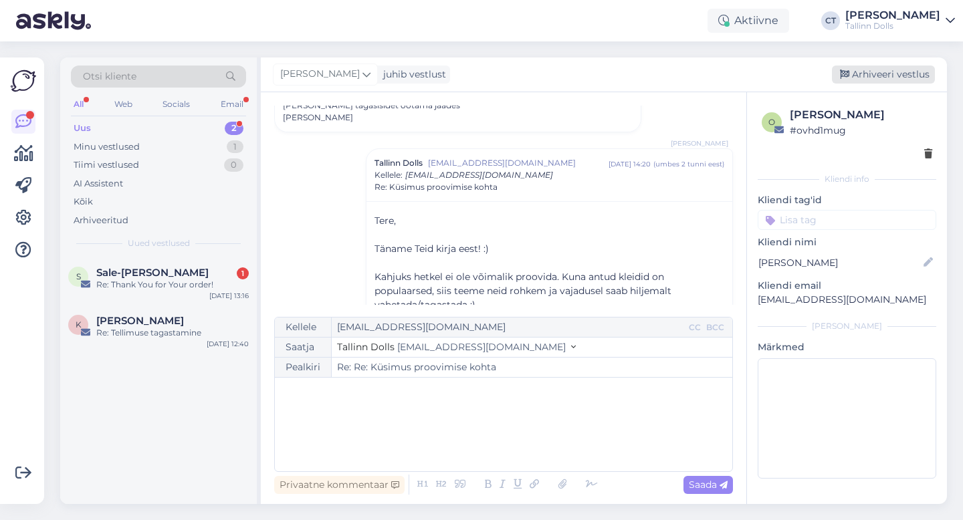
click at [869, 66] on div "Arhiveeri vestlus" at bounding box center [883, 75] width 103 height 18
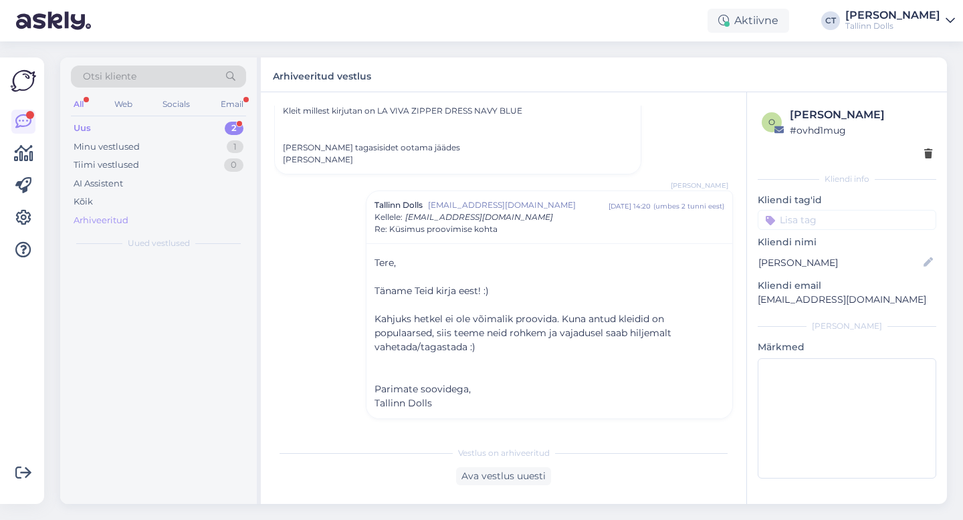
scroll to position [162, 0]
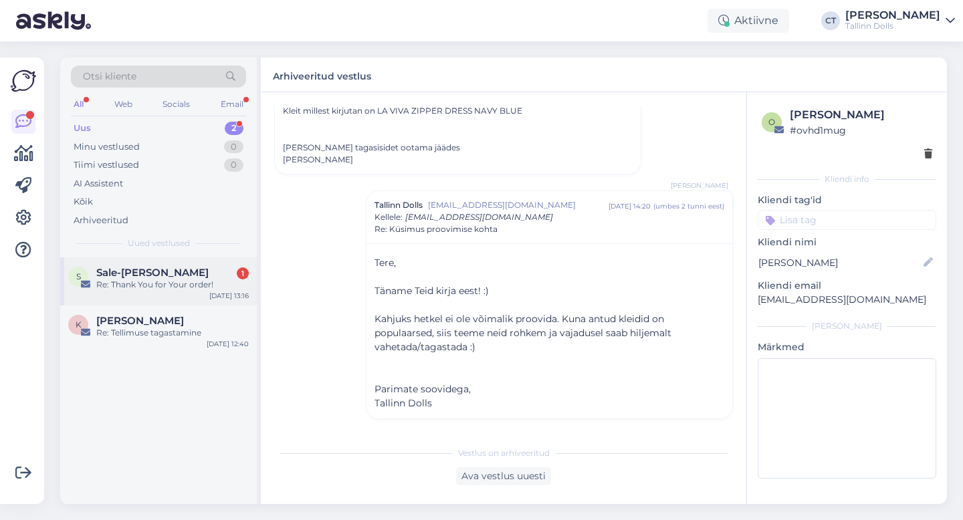
click at [148, 290] on div "Re: Thank You for Your order!" at bounding box center [172, 285] width 152 height 12
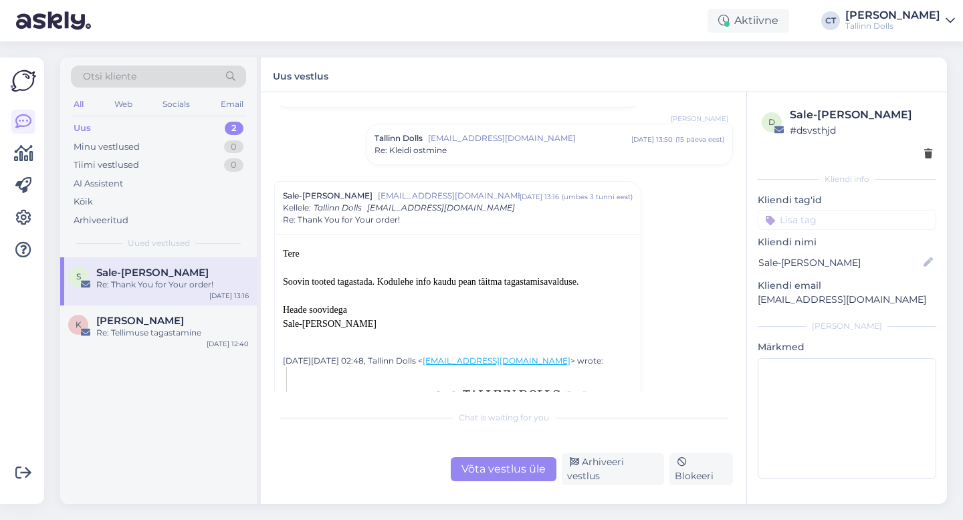
scroll to position [79, 0]
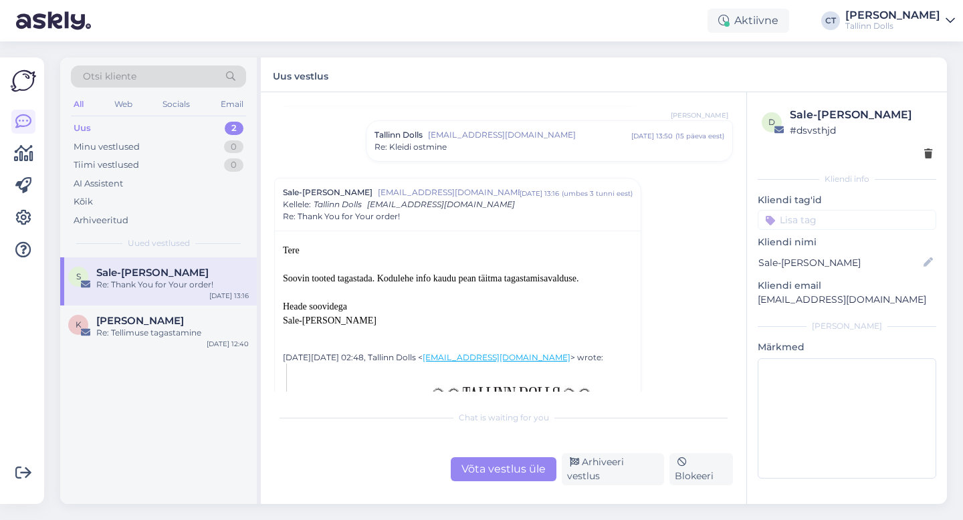
click at [493, 475] on div "Võta vestlus üle" at bounding box center [504, 469] width 106 height 24
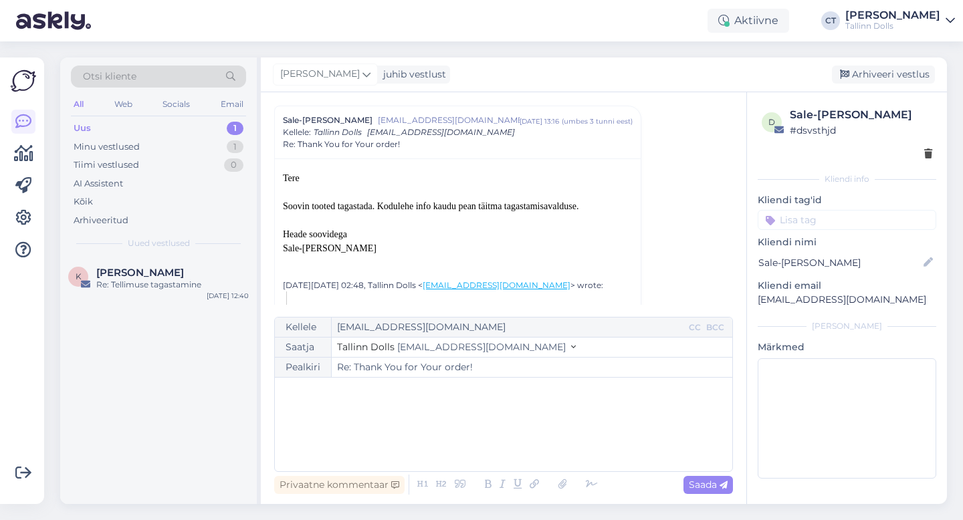
click at [491, 446] on div "﻿" at bounding box center [504, 424] width 444 height 80
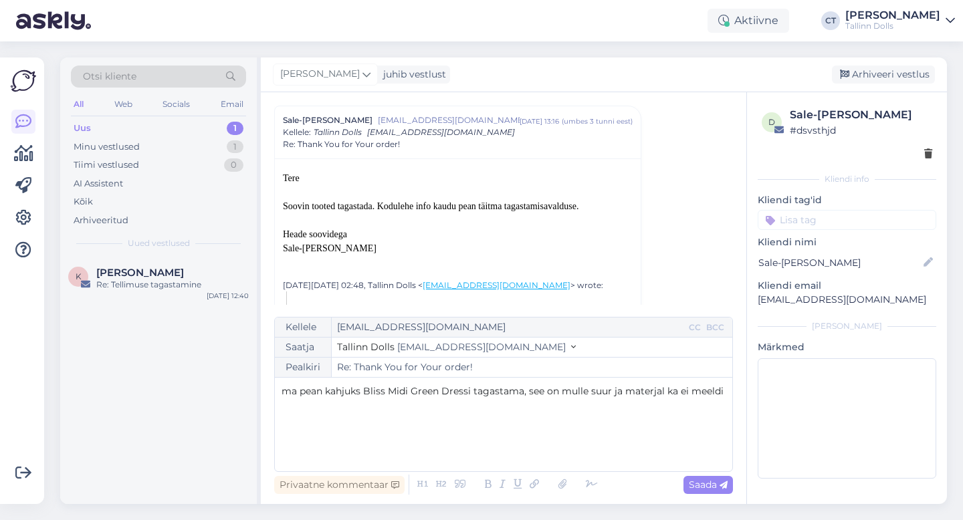
click at [491, 446] on div "ma pean kahjuks Bliss Midi Green Dressi tagastama, see on mulle suur ja materja…" at bounding box center [504, 424] width 444 height 80
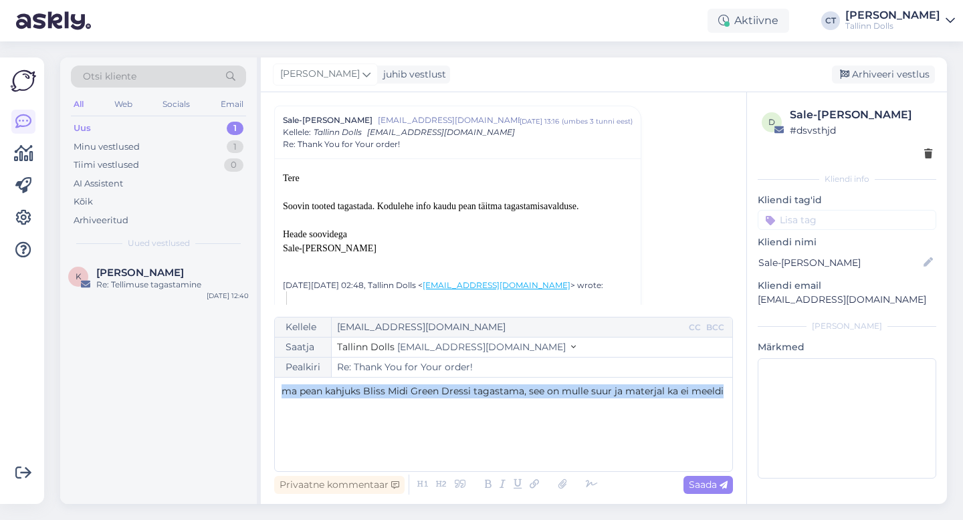
click at [491, 446] on div "ma pean kahjuks Bliss Midi Green Dressi tagastama, see on mulle suur ja materja…" at bounding box center [504, 424] width 444 height 80
click at [487, 391] on span "ma pean kahjuks Bliss Midi Green Dressi tagastama, see on mulle suur ja materja…" at bounding box center [503, 391] width 442 height 12
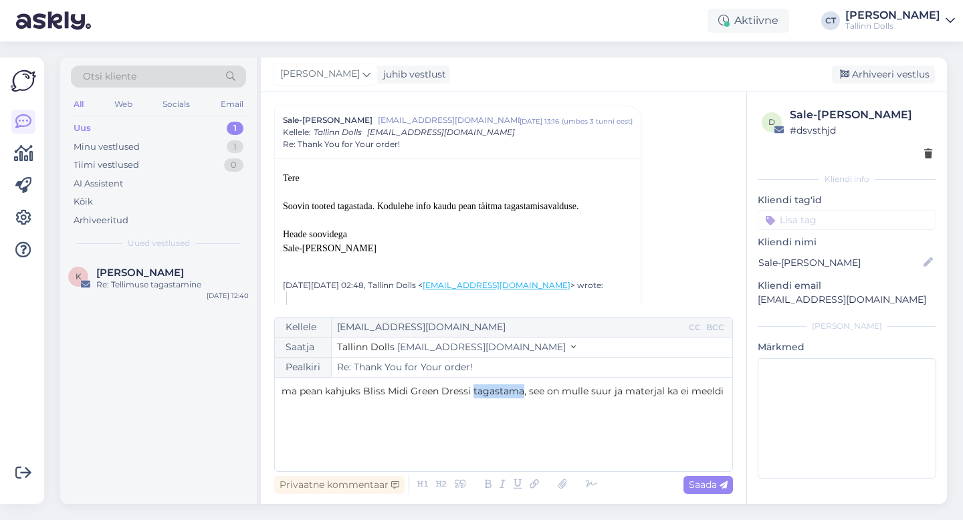
click at [487, 391] on span "ma pean kahjuks Bliss Midi Green Dressi tagastama, see on mulle suur ja materja…" at bounding box center [503, 391] width 442 height 12
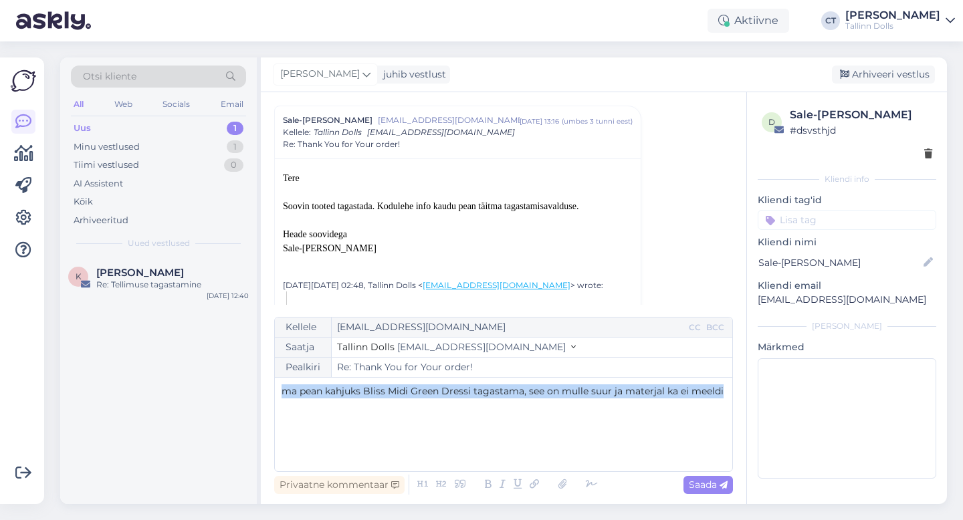
click at [487, 391] on span "ma pean kahjuks Bliss Midi Green Dressi tagastama, see on mulle suur ja materja…" at bounding box center [503, 391] width 442 height 12
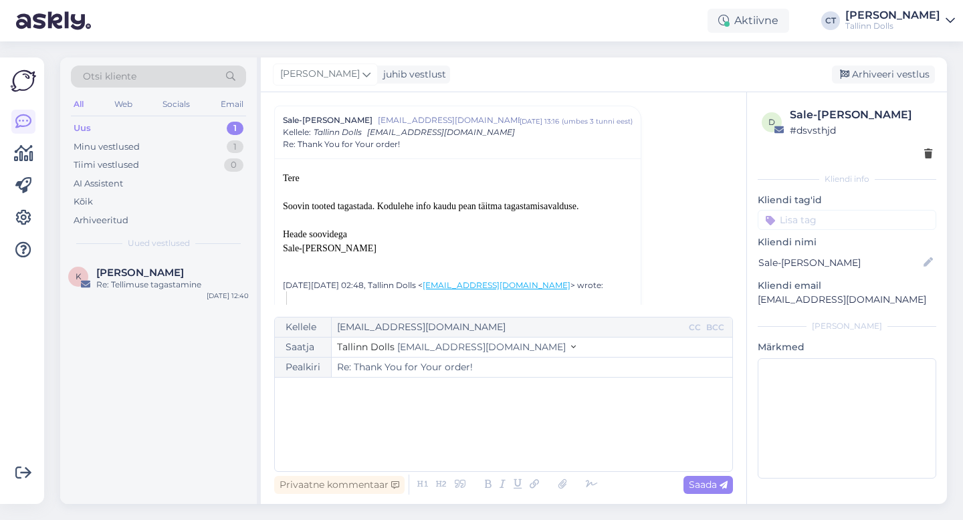
click at [375, 437] on div "﻿" at bounding box center [504, 424] width 444 height 80
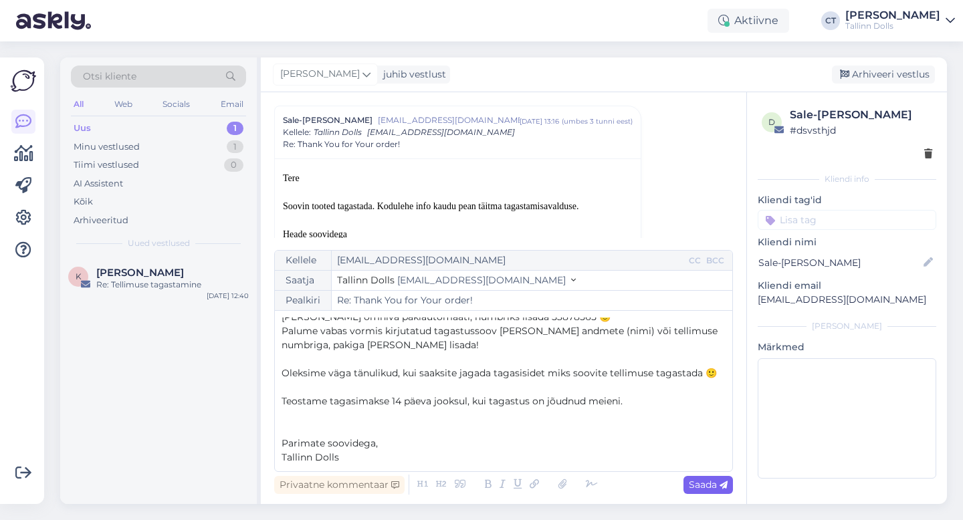
click at [722, 491] on div "Saada" at bounding box center [707, 485] width 49 height 18
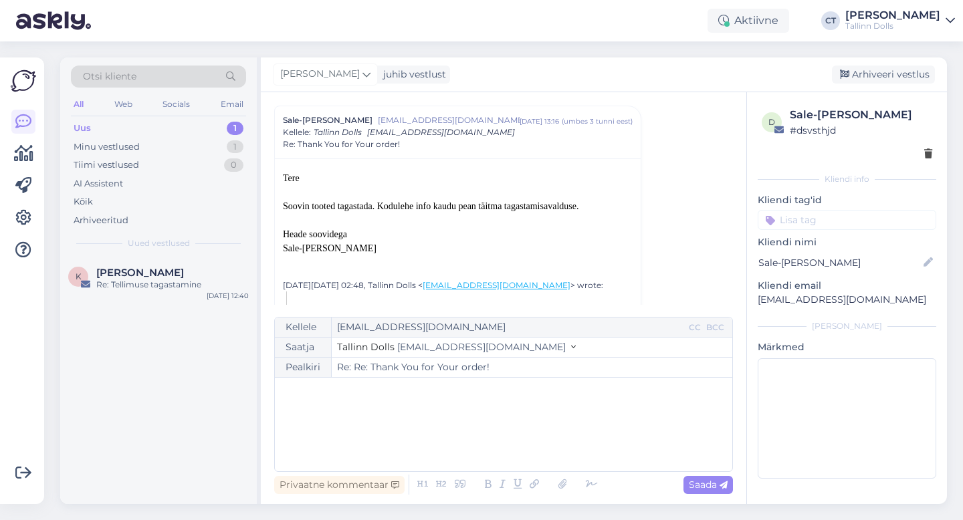
type input "Re: Thank You for Your order!"
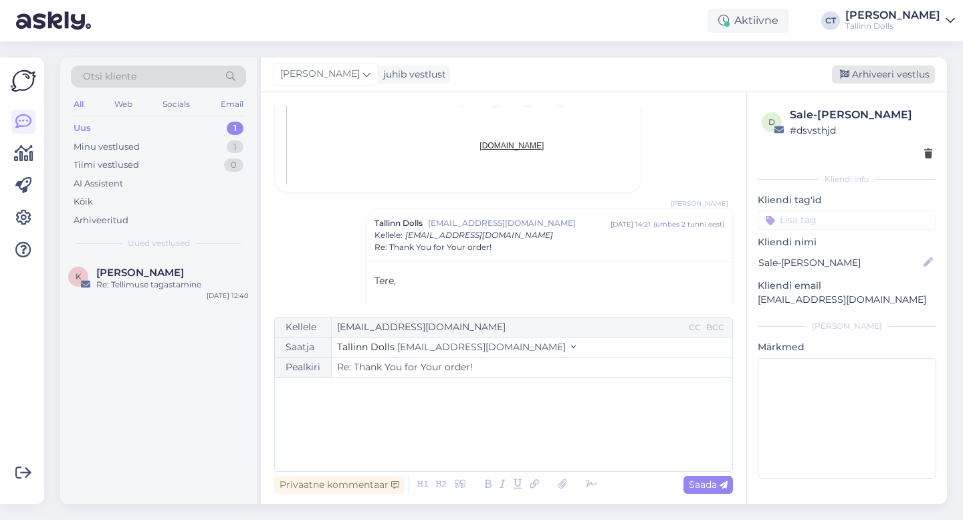
click at [903, 68] on div "Arhiveeri vestlus" at bounding box center [883, 75] width 103 height 18
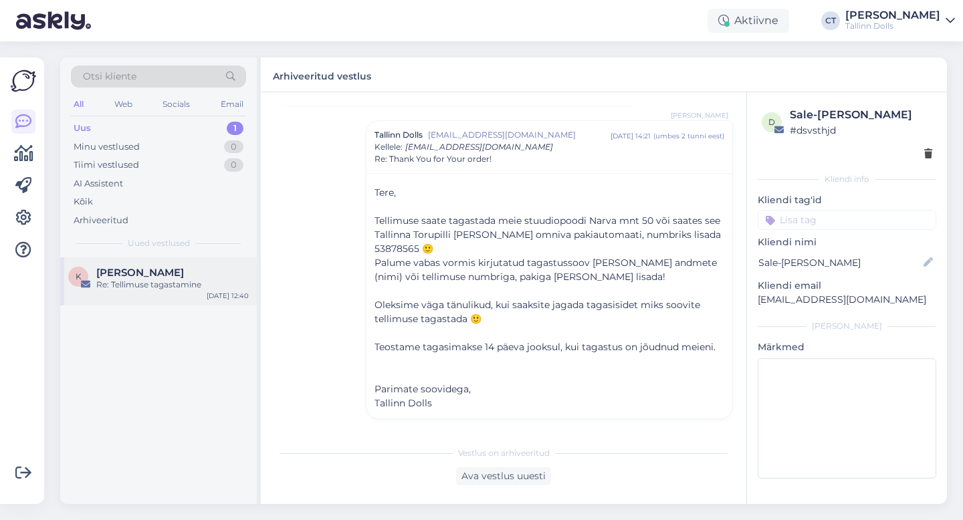
click at [127, 280] on div "Re: Tellimuse tagastamine" at bounding box center [172, 285] width 152 height 12
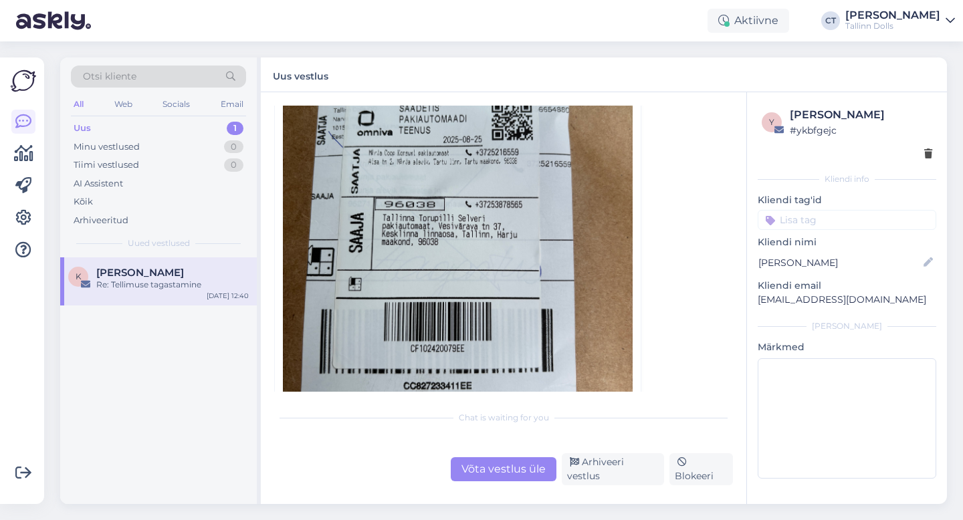
scroll to position [673, 0]
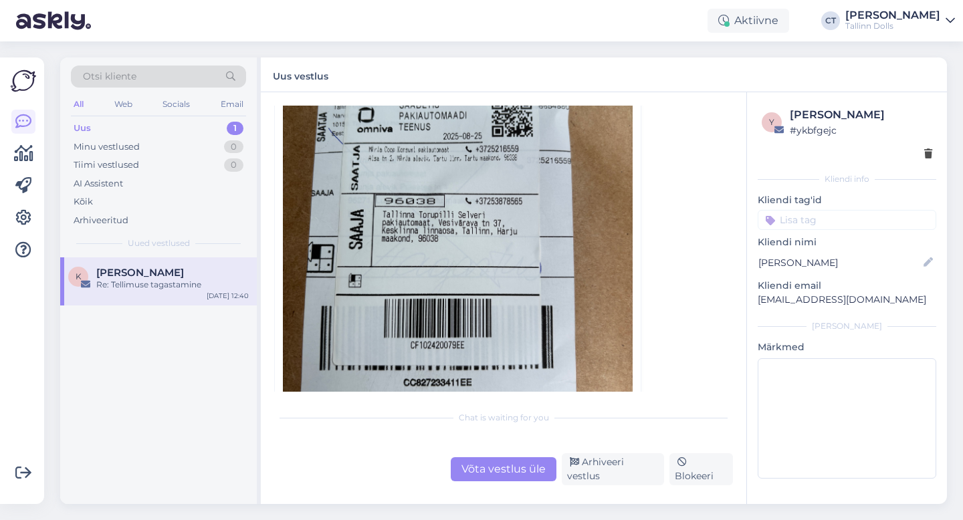
click at [488, 472] on div "Võta vestlus üle" at bounding box center [504, 469] width 106 height 24
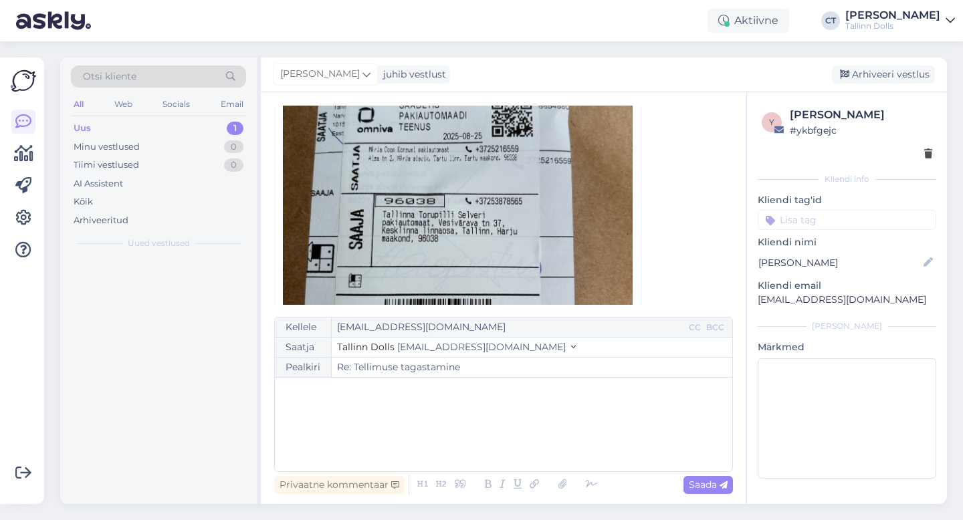
scroll to position [496, 0]
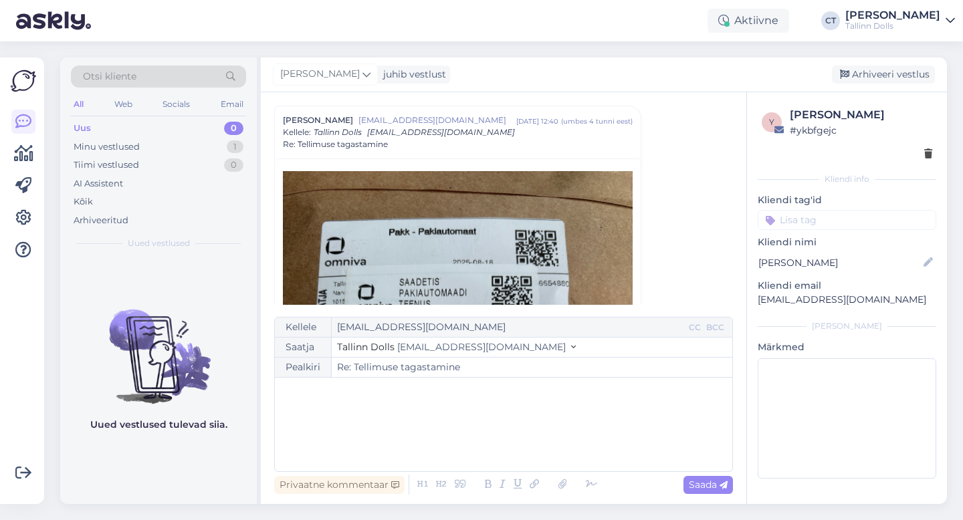
click at [487, 447] on div "﻿" at bounding box center [504, 424] width 444 height 80
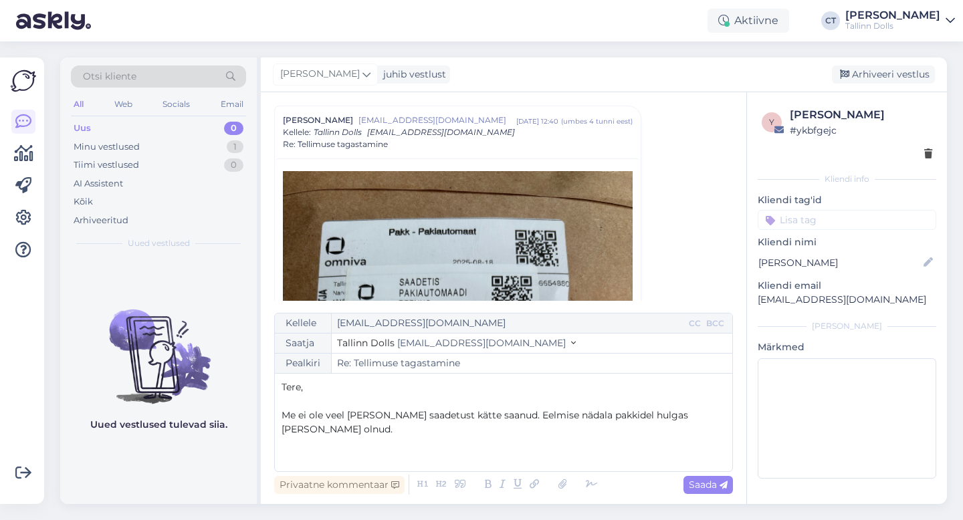
click at [405, 421] on span "Me ei ole veel [PERSON_NAME] saadetust kätte saanud. Eelmise nädala pakkidel hu…" at bounding box center [486, 422] width 409 height 26
click at [411, 451] on p "﻿" at bounding box center [504, 458] width 444 height 14
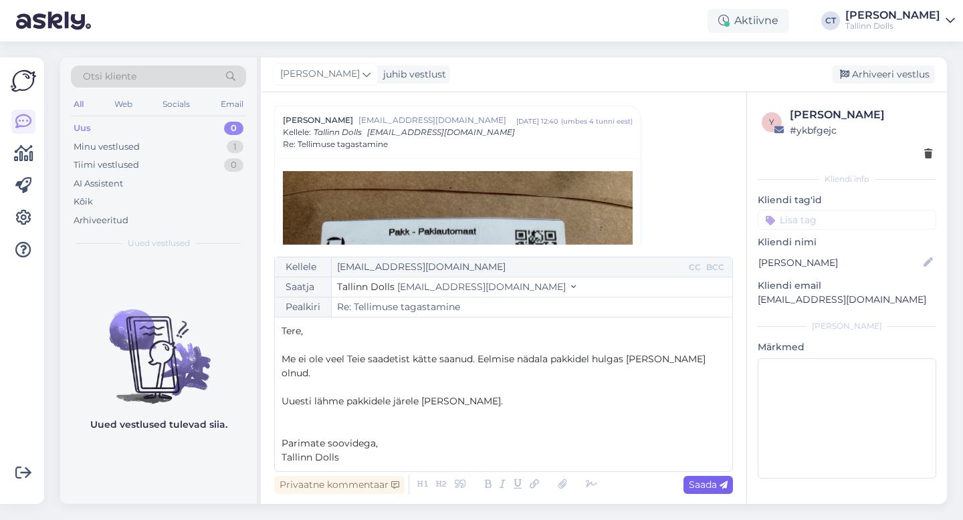
click at [698, 479] on span "Saada" at bounding box center [708, 485] width 39 height 12
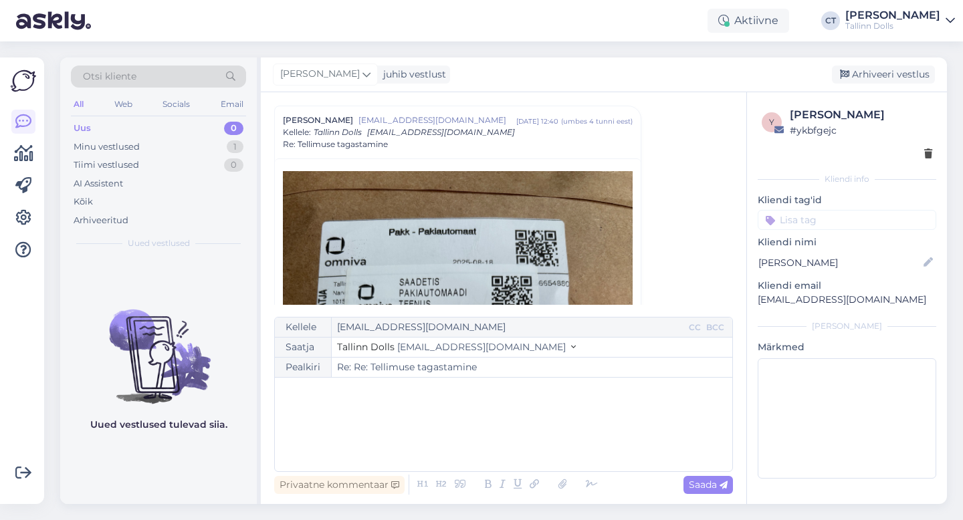
type input "Re: Tellimuse tagastamine"
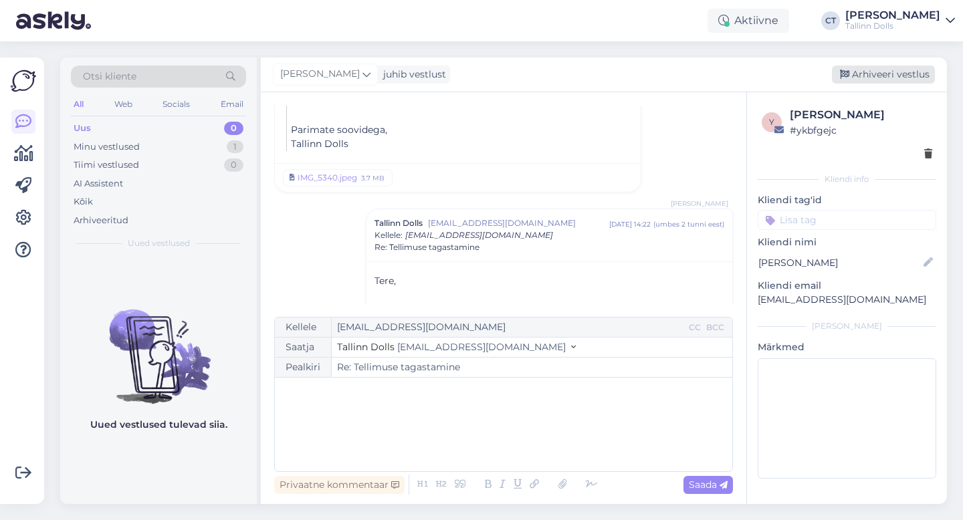
click at [889, 78] on div "Arhiveeri vestlus" at bounding box center [883, 75] width 103 height 18
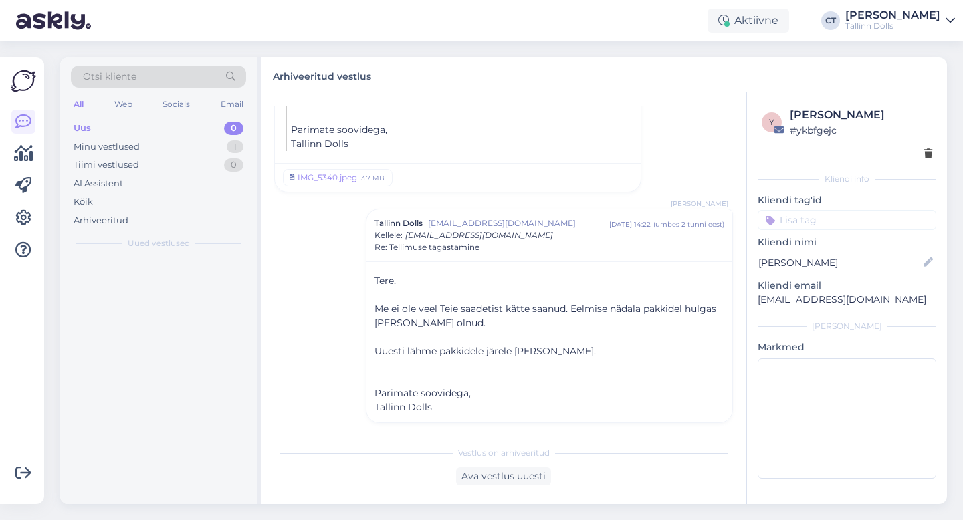
scroll to position [1163, 0]
